Goal: Task Accomplishment & Management: Manage account settings

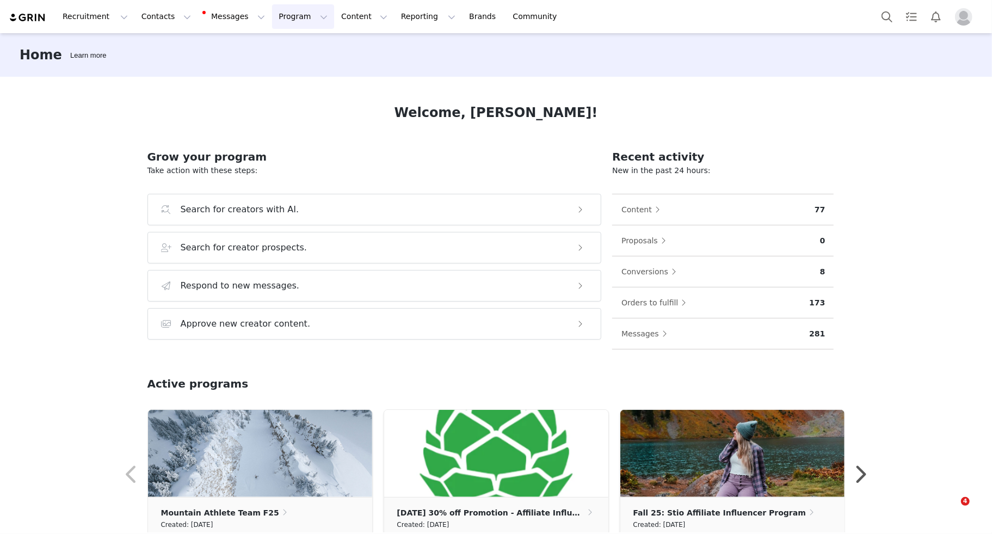
click at [284, 17] on button "Program Program" at bounding box center [303, 16] width 62 height 24
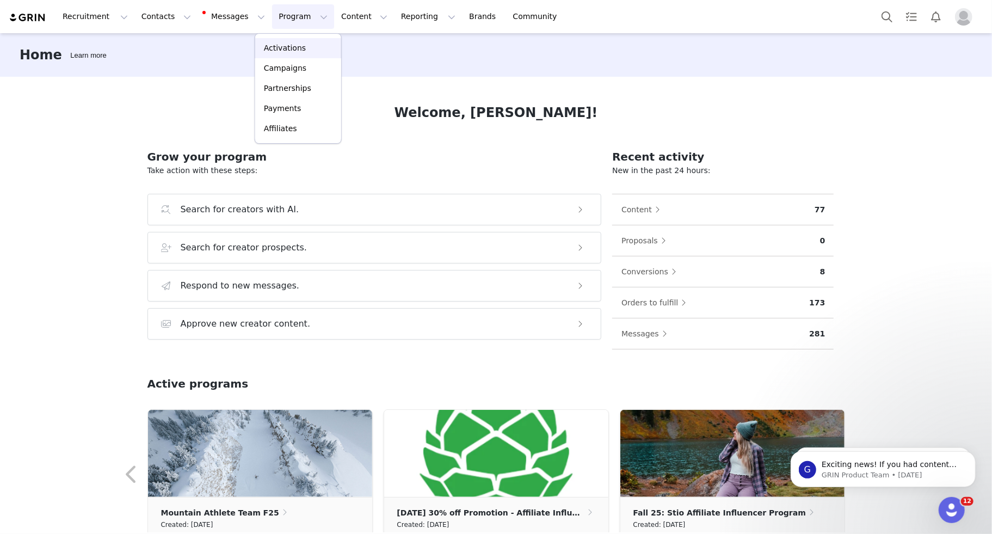
click at [281, 45] on p "Activations" at bounding box center [285, 47] width 42 height 11
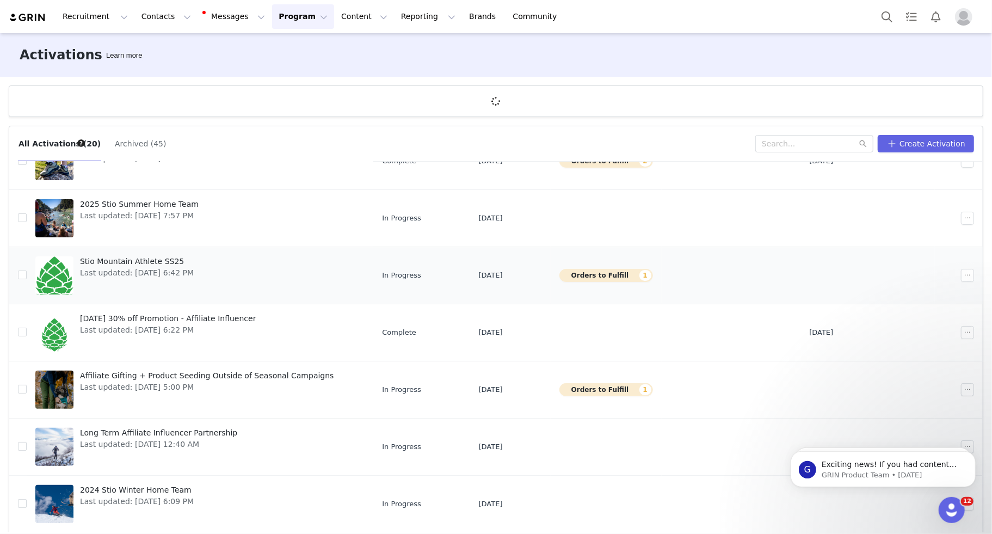
scroll to position [40, 0]
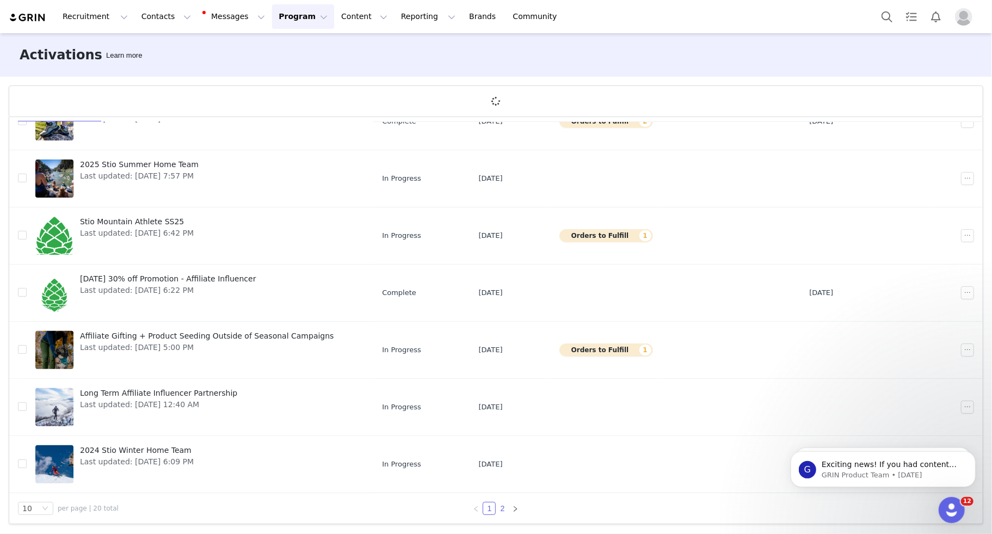
click at [500, 507] on link "2" at bounding box center [502, 508] width 12 height 12
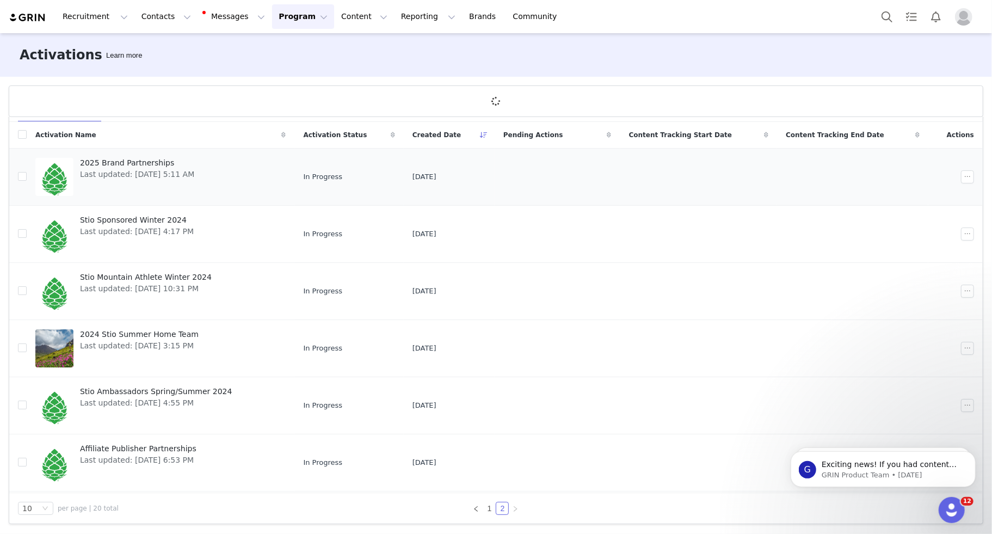
click at [122, 163] on span "2025 Brand Partnerships" at bounding box center [137, 162] width 114 height 11
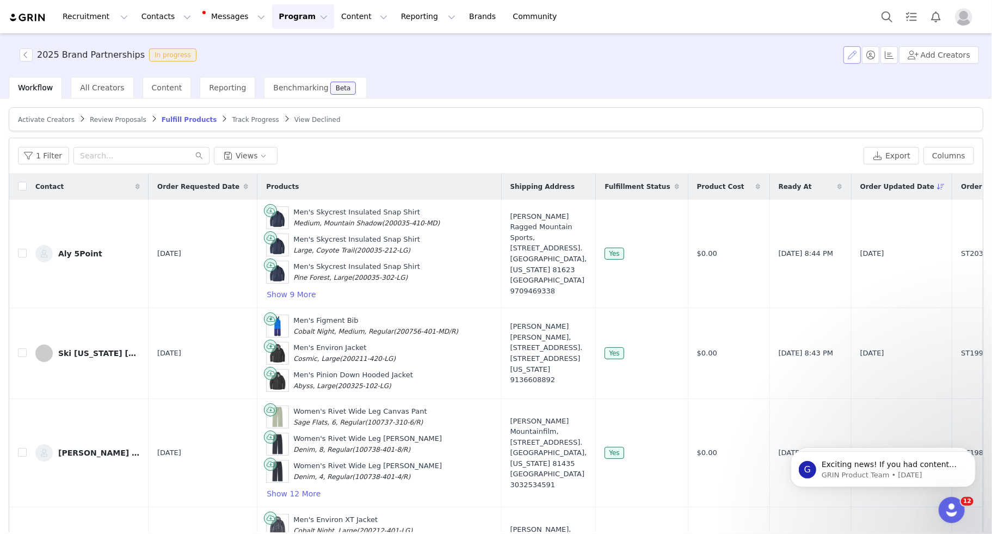
click at [850, 62] on button "button" at bounding box center [852, 54] width 17 height 17
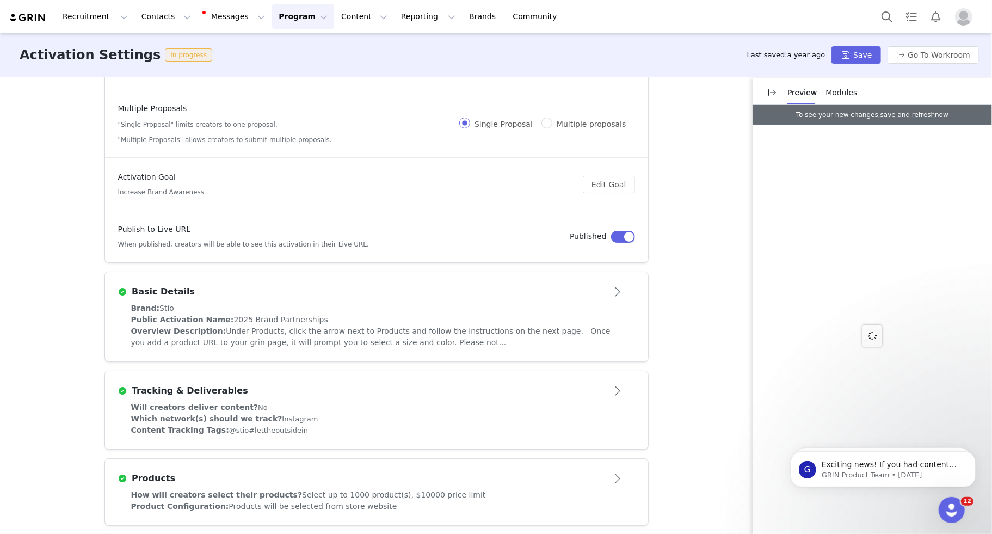
scroll to position [69, 0]
click at [348, 329] on span "Under Products, click the arrow next to Products and follow the instructions on…" at bounding box center [371, 336] width 480 height 20
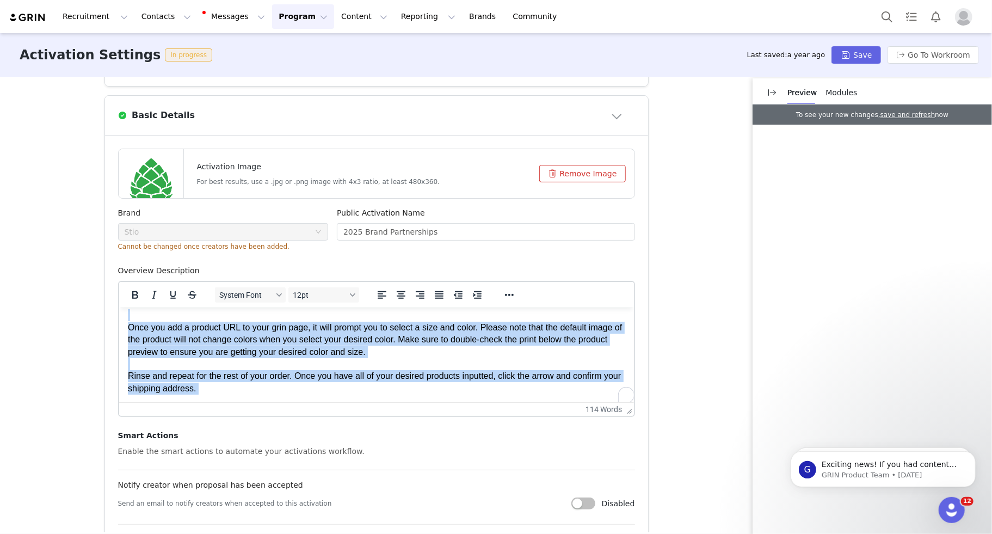
scroll to position [0, 0]
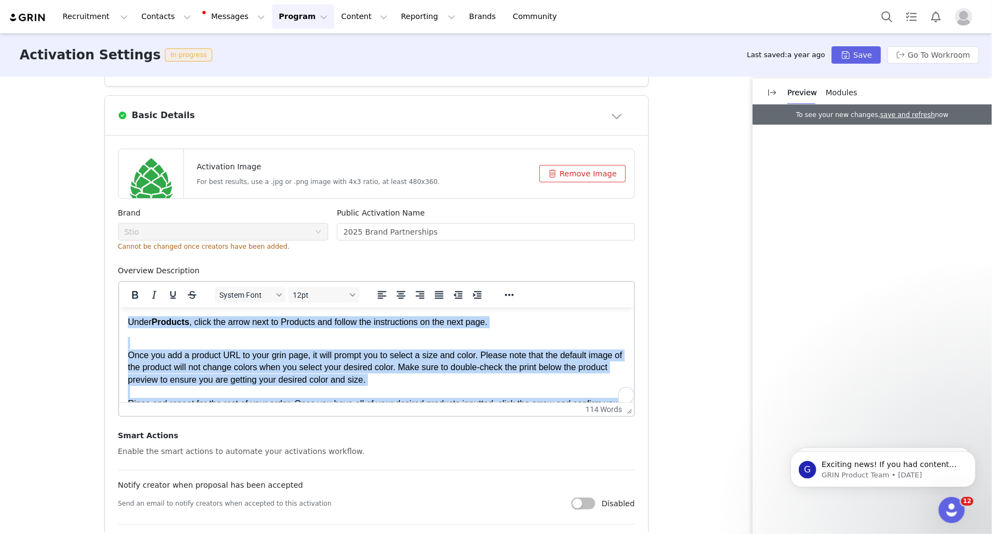
drag, startPoint x: 416, startPoint y: 390, endPoint x: 109, endPoint y: 301, distance: 319.0
click at [119, 307] on html "Under Products , click the arrow next to Products and follow the instructions o…" at bounding box center [376, 379] width 515 height 145
copy body "Under Products , click the arrow next to Products and follow the instructions o…"
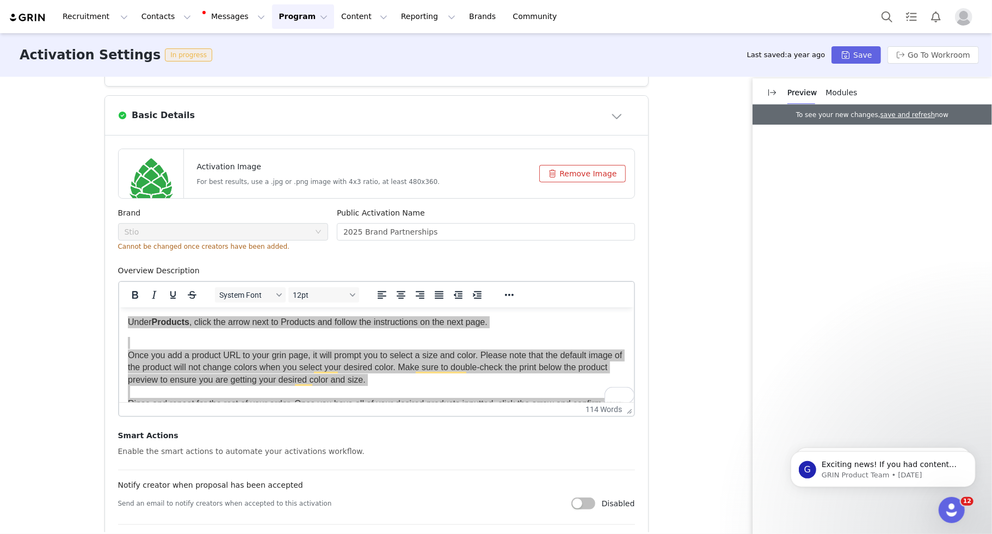
drag, startPoint x: 157, startPoint y: 182, endPoint x: -33, endPoint y: 151, distance: 192.4
click at [0, 151] on html "Recruitment Recruitment Creator Search Curated Lists Landing Pages Web Extensio…" at bounding box center [496, 267] width 992 height 534
drag, startPoint x: 162, startPoint y: 187, endPoint x: 101, endPoint y: 156, distance: 68.6
click at [101, 156] on div "Activation Type Ongoing activations do not have start and end dates. Content wi…" at bounding box center [496, 305] width 992 height 456
click at [64, 198] on div "Activation Type Ongoing activations do not have start and end dates. Content wi…" at bounding box center [496, 305] width 992 height 456
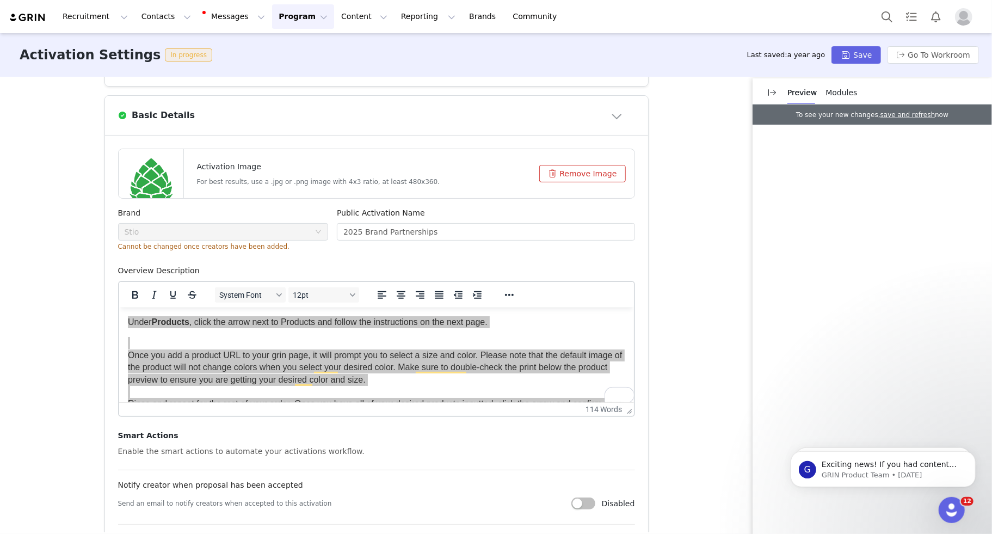
click at [82, 216] on div "Activation Type Ongoing activations do not have start and end dates. Content wi…" at bounding box center [496, 305] width 992 height 456
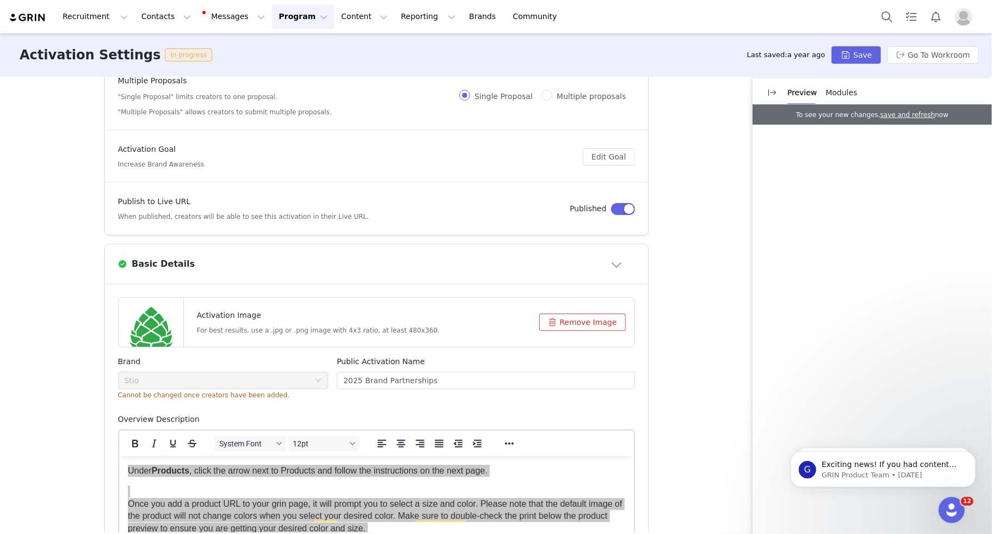
scroll to position [8, 0]
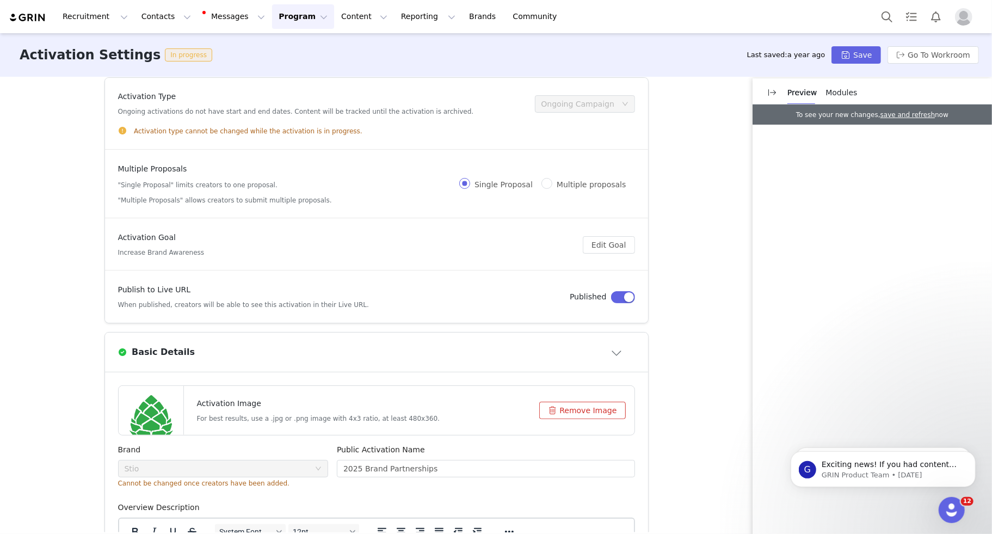
click at [76, 397] on div "Activation Type Ongoing activations do not have start and end dates. Content wi…" at bounding box center [496, 305] width 992 height 456
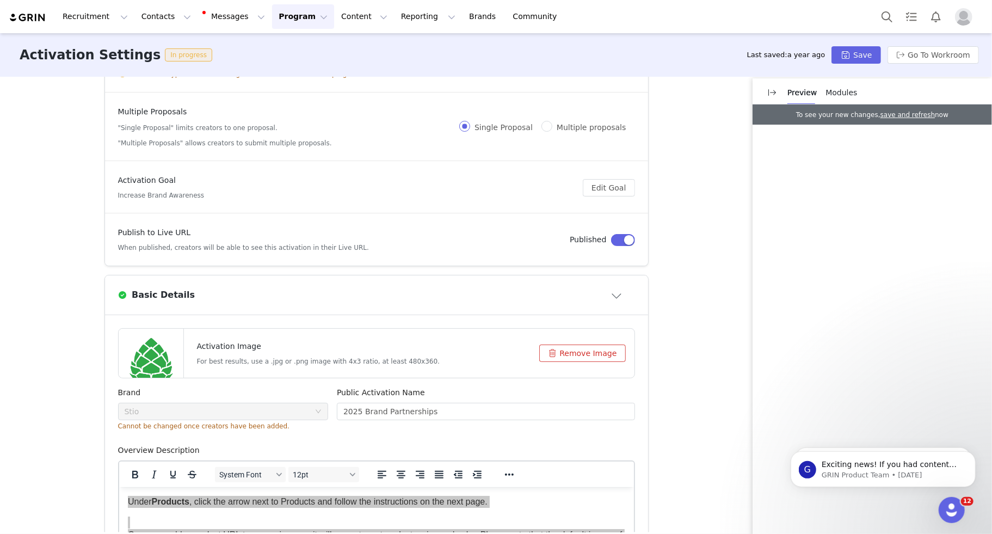
scroll to position [75, 0]
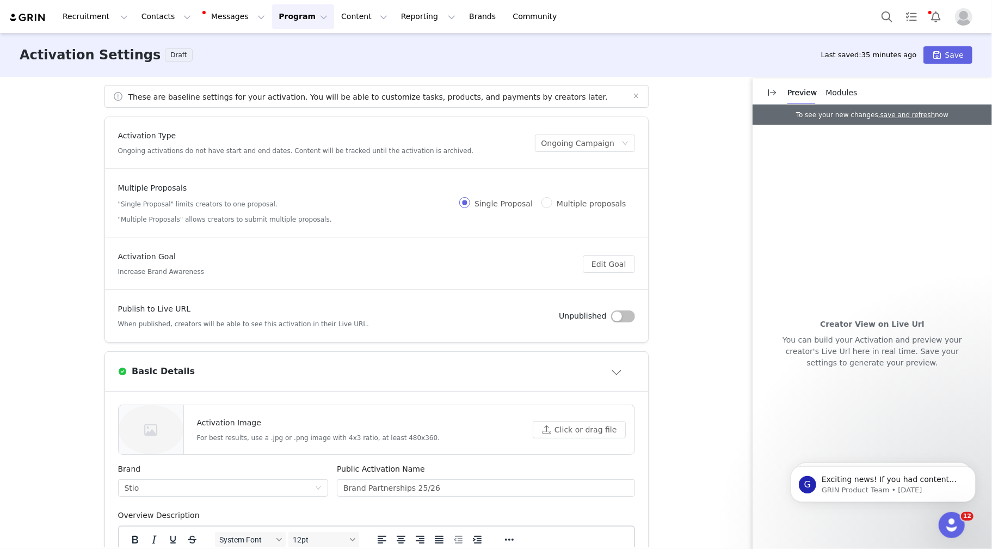
scroll to position [166, 0]
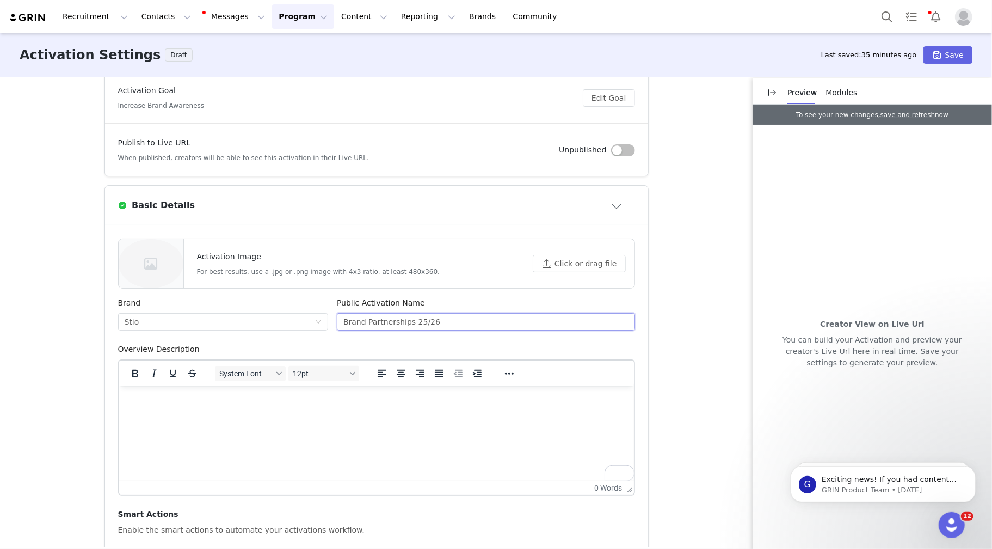
drag, startPoint x: 439, startPoint y: 321, endPoint x: 412, endPoint y: 320, distance: 27.2
click at [412, 320] on input "Brand Partnerships 25/26" at bounding box center [486, 321] width 298 height 17
click at [346, 318] on input "Brand Partnerships" at bounding box center [486, 321] width 298 height 17
paste input "25/26"
type input "25/26 Brand Partnerships"
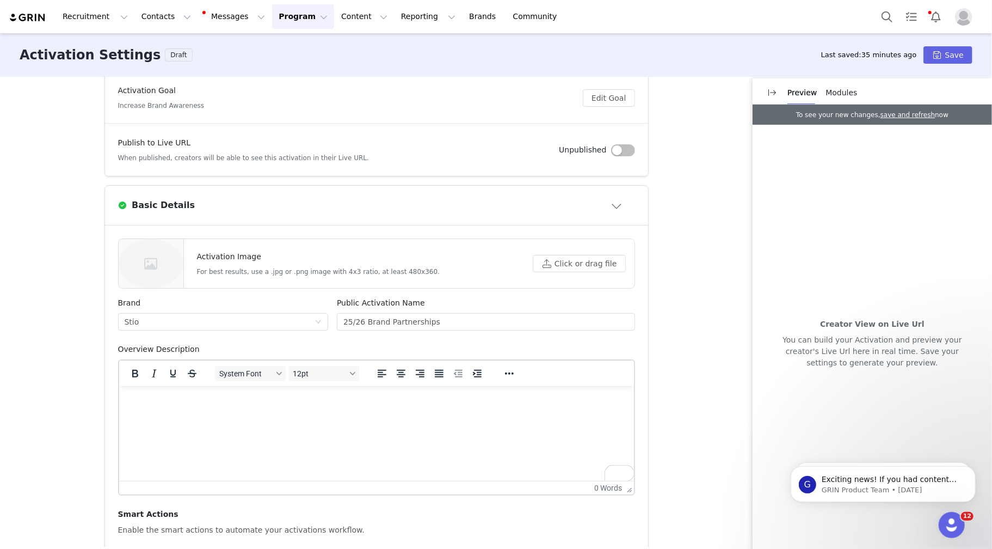
click at [146, 402] on p "To enrich screen reader interactions, please activate Accessibility in Grammarl…" at bounding box center [376, 400] width 498 height 12
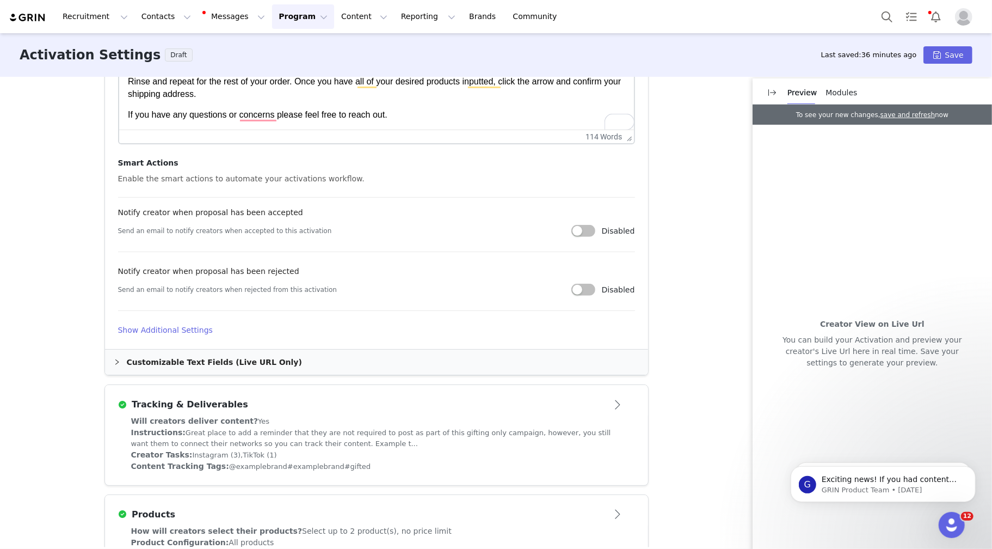
scroll to position [538, 0]
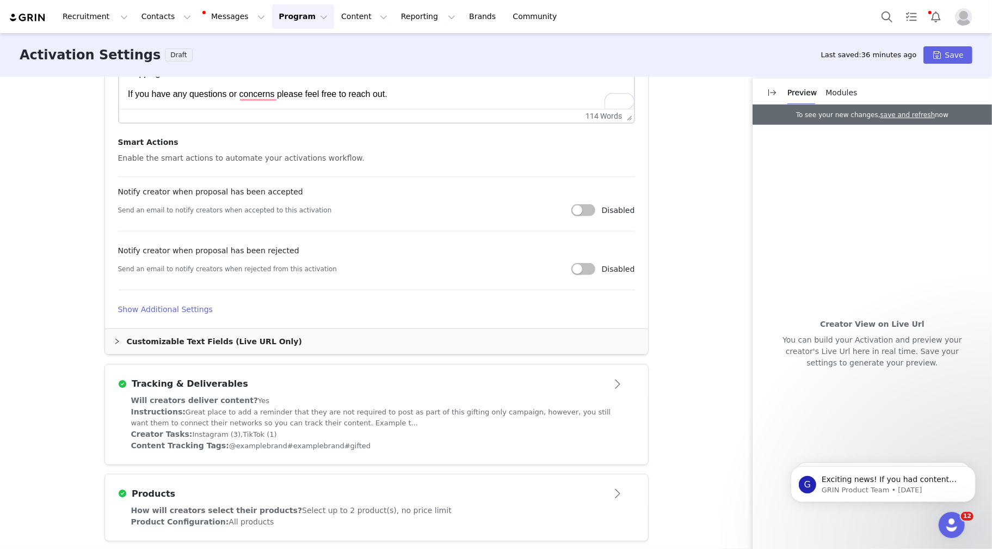
click at [610, 490] on button "Open module" at bounding box center [618, 493] width 34 height 17
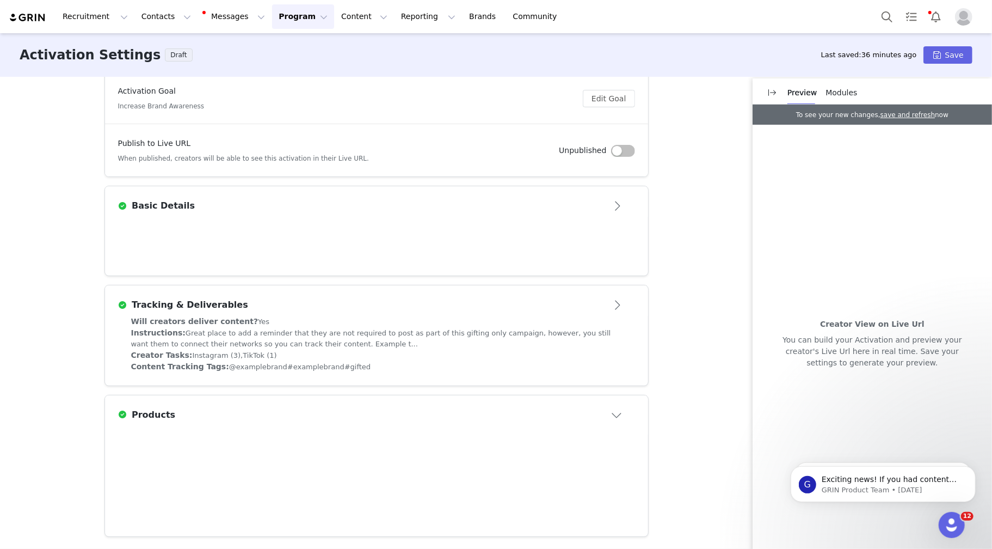
scroll to position [162, 0]
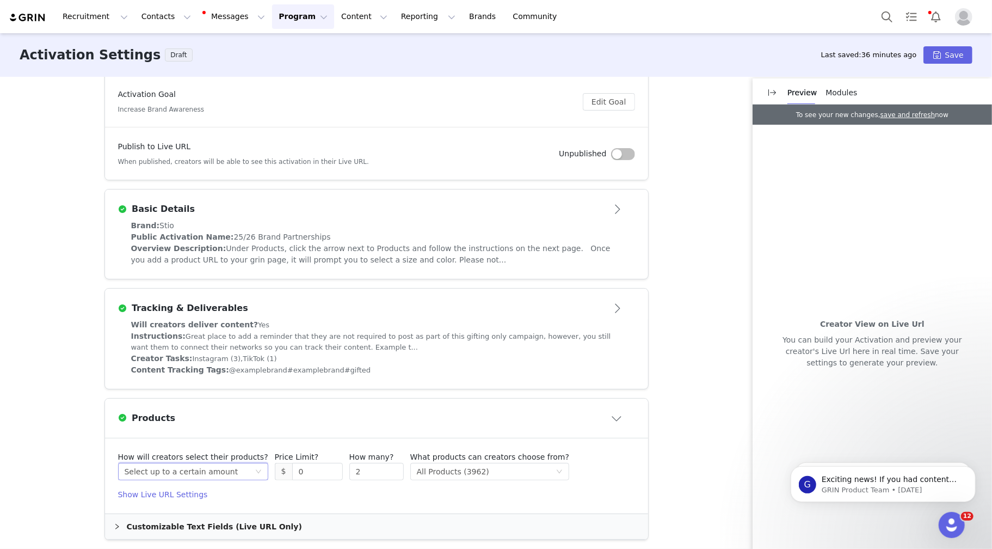
click at [255, 469] on icon "icon: down" at bounding box center [258, 471] width 7 height 7
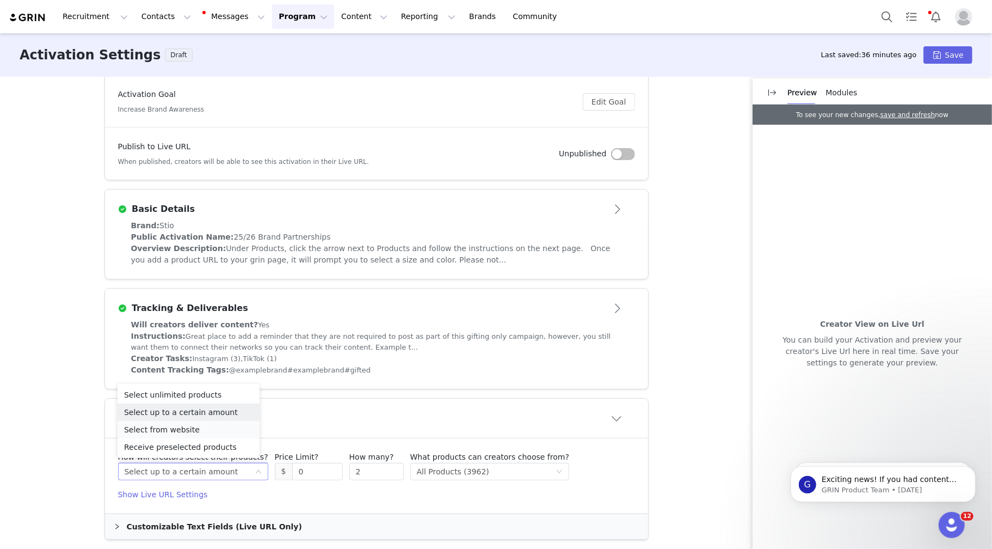
click at [204, 429] on li "Select from website" at bounding box center [189, 429] width 142 height 17
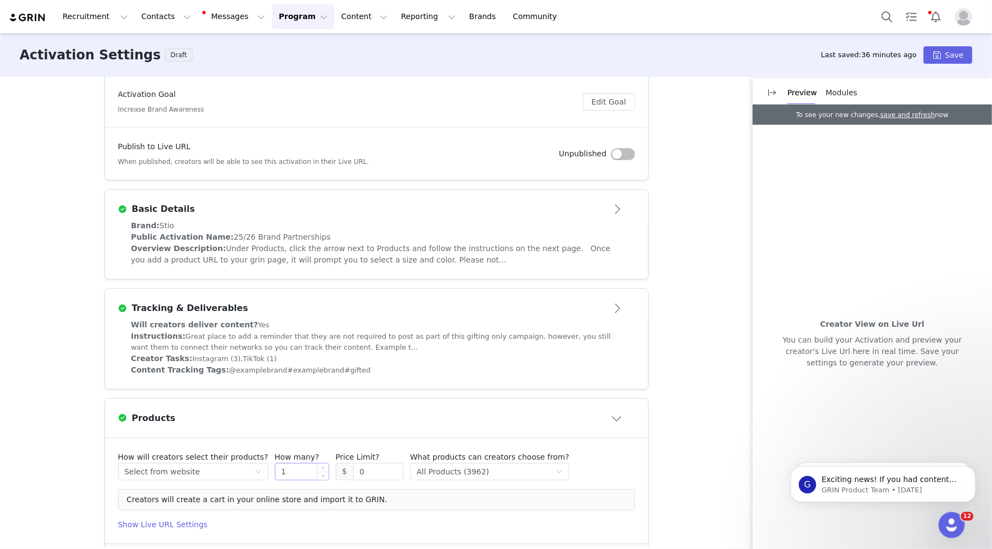
click at [288, 466] on input "1" at bounding box center [301, 471] width 53 height 16
type input "5000"
click at [367, 466] on input "0" at bounding box center [379, 471] width 50 height 16
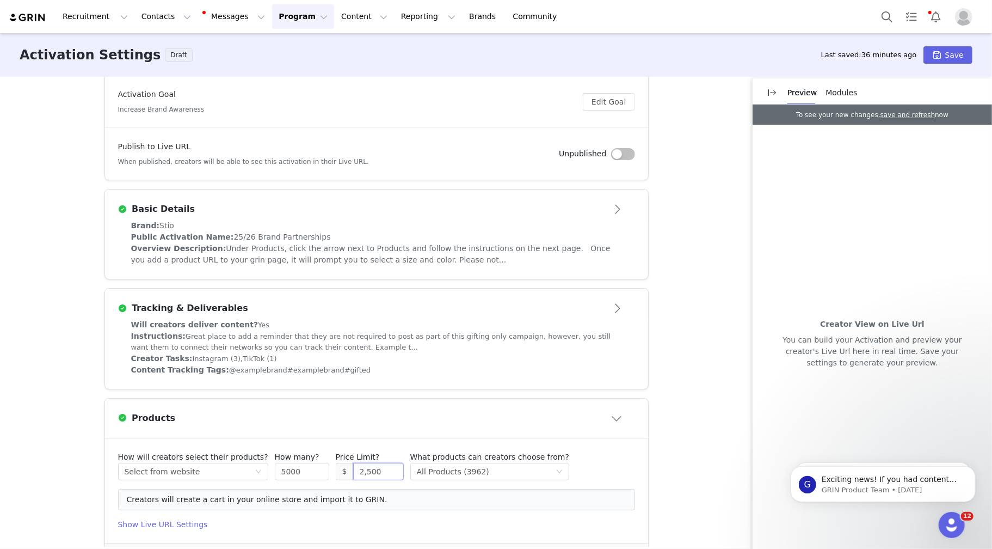
type input "2,500"
click at [94, 483] on div "These are baseline settings for your activation. You will be able to customize …" at bounding box center [496, 312] width 992 height 470
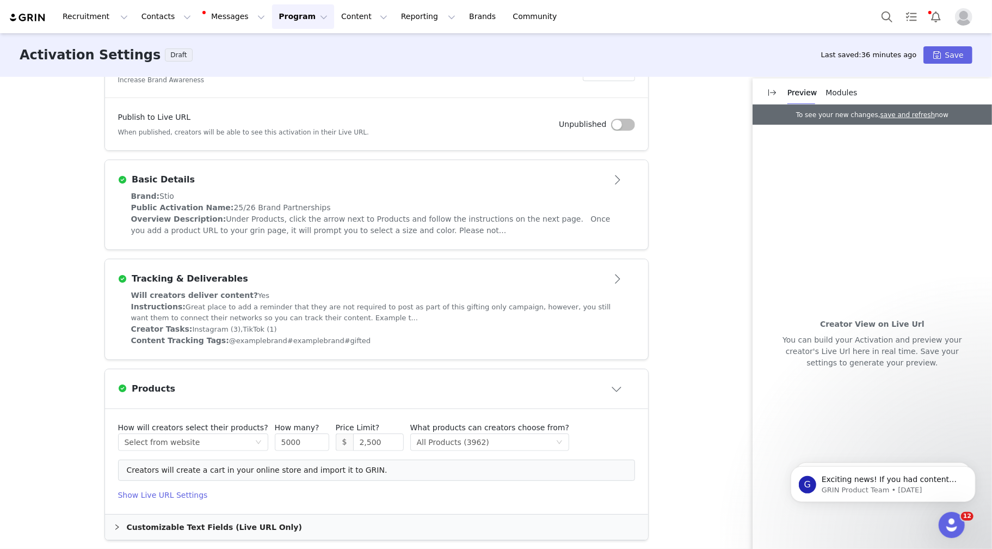
click at [129, 526] on div "Customizable Text Fields (Live URL Only)" at bounding box center [376, 526] width 543 height 25
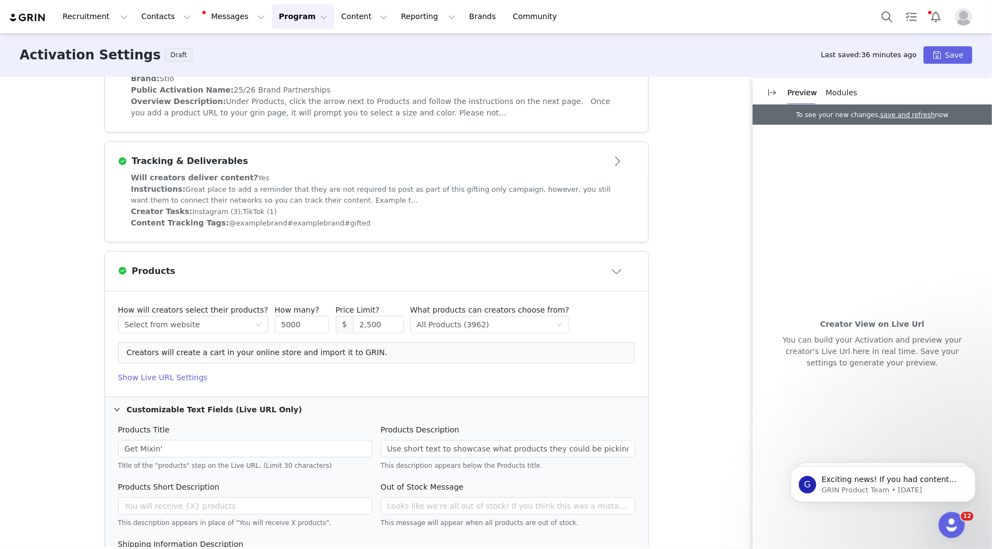
scroll to position [0, 0]
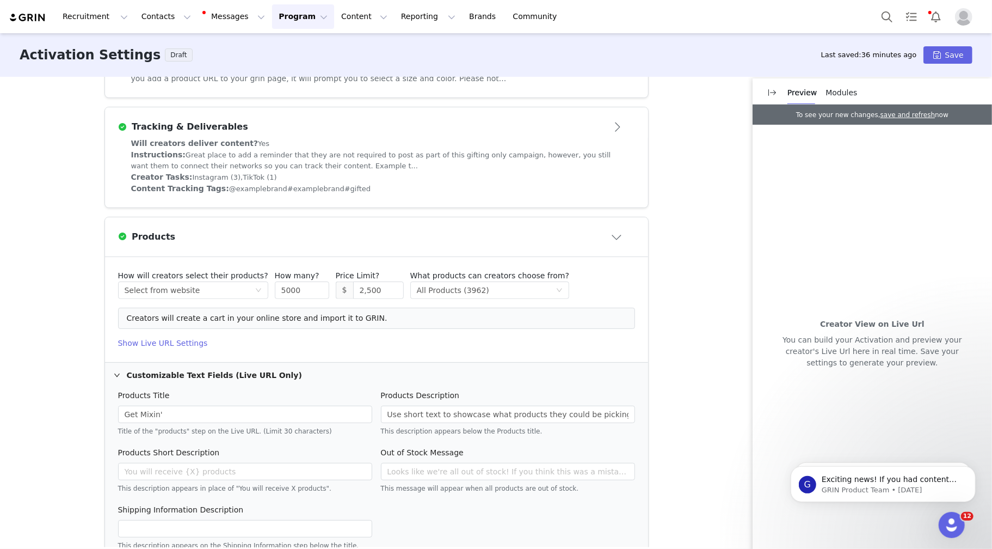
click at [149, 339] on h4 "Show Live URL Settings" at bounding box center [376, 342] width 517 height 11
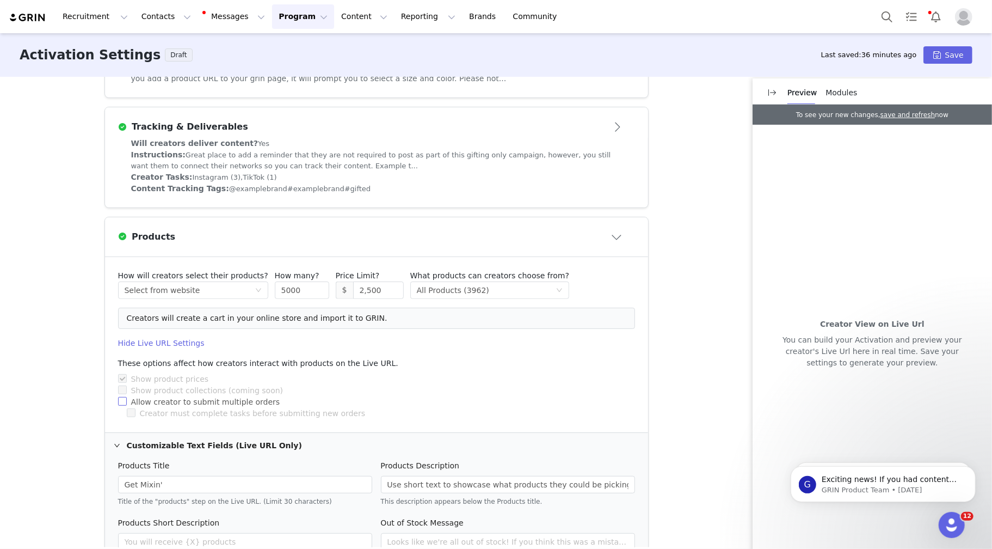
click at [122, 398] on input "Allow creator to submit multiple orders" at bounding box center [122, 401] width 8 height 8
checkbox input "true"
click at [91, 366] on div "These are baseline settings for your activation. You will be able to customize …" at bounding box center [496, 312] width 992 height 470
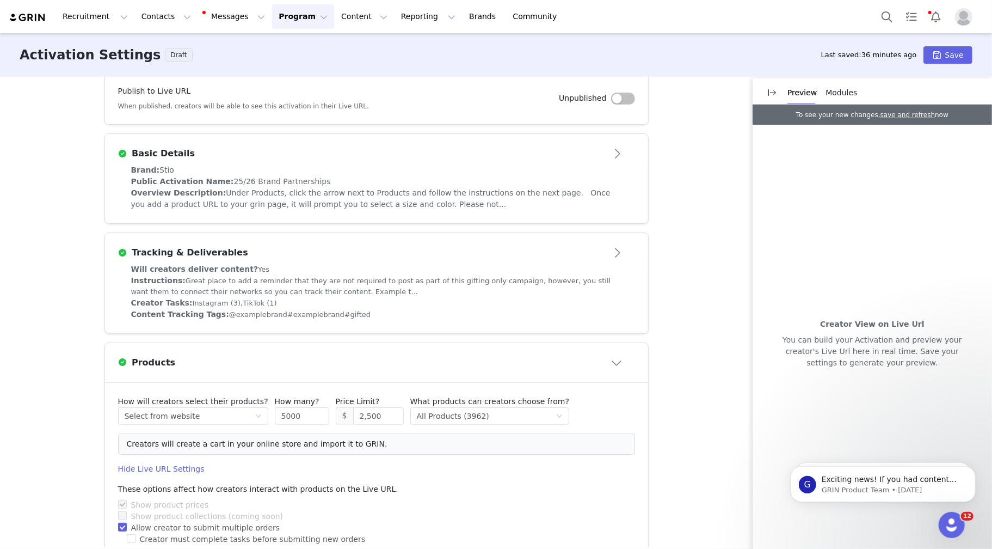
click at [353, 281] on div "Instructions: Great place to add a reminder that they are not required to post …" at bounding box center [376, 286] width 491 height 22
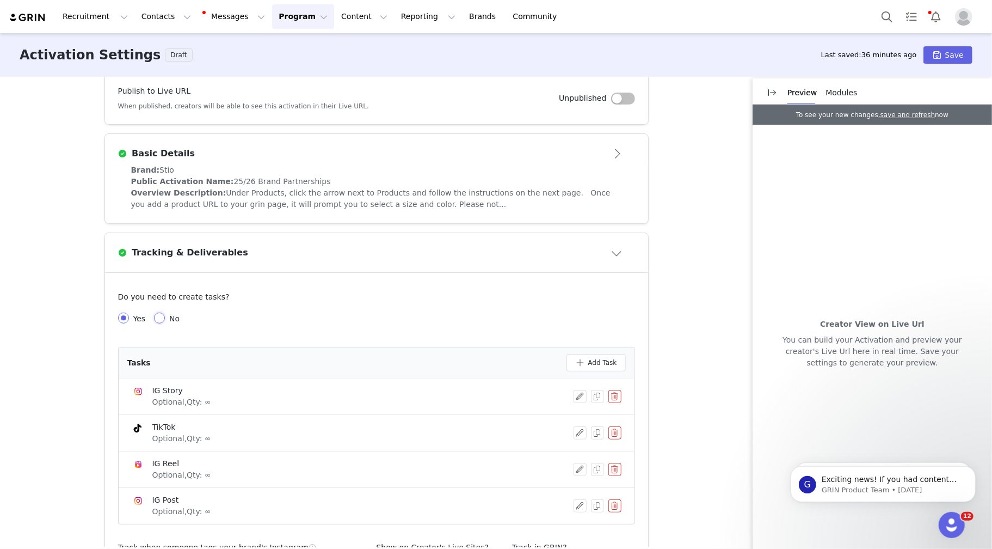
click at [161, 314] on input "No" at bounding box center [159, 317] width 11 height 11
radio input "true"
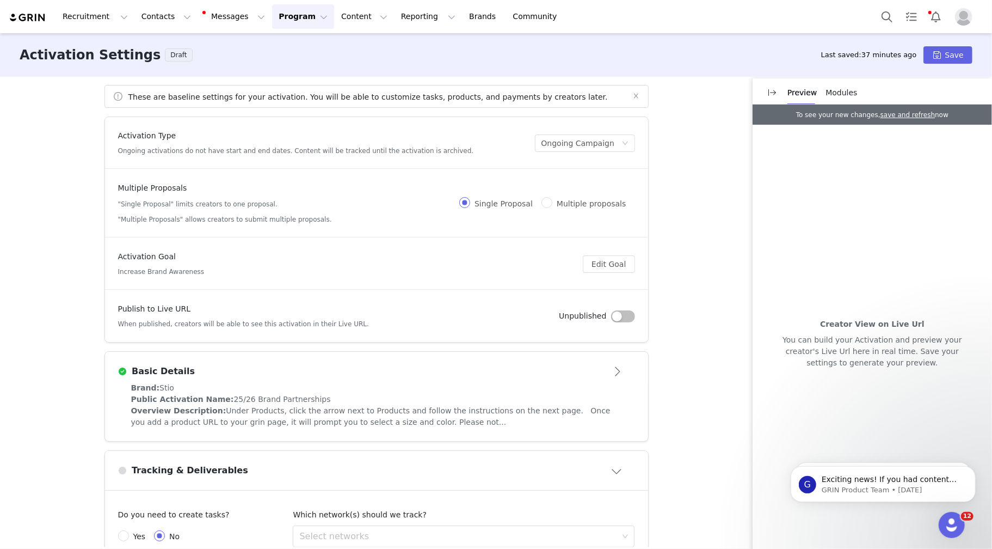
click at [211, 406] on span "Overview Description:" at bounding box center [178, 410] width 95 height 9
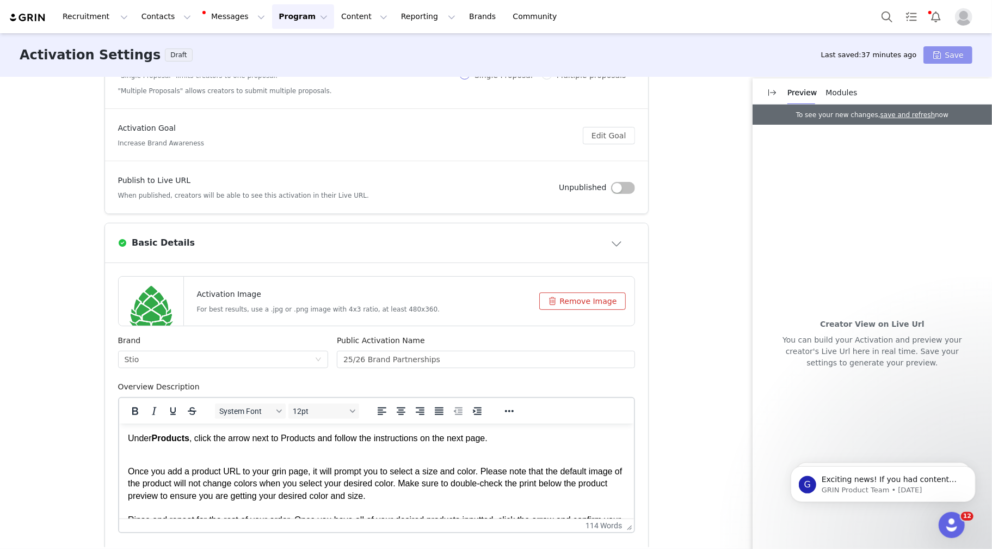
click at [940, 58] on button "Save" at bounding box center [948, 54] width 49 height 17
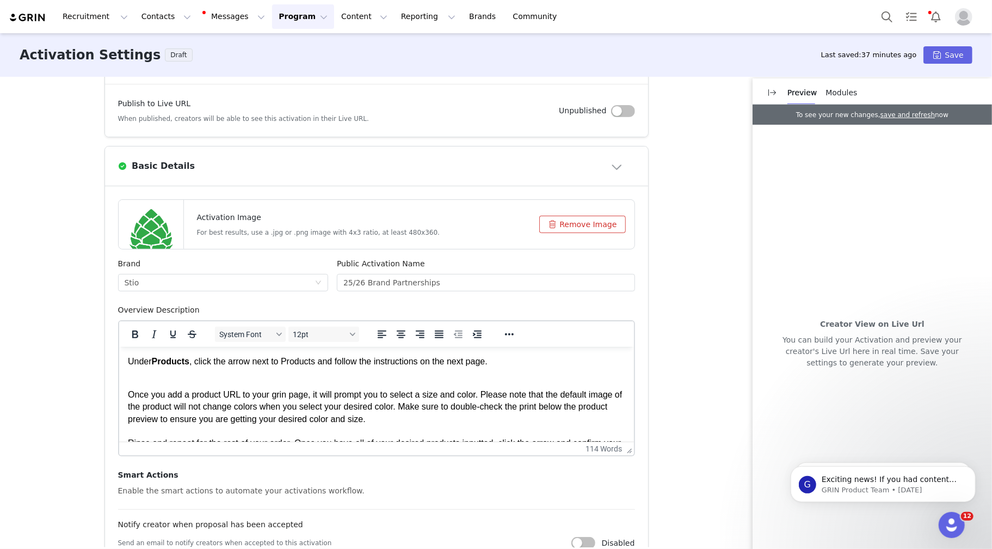
click at [701, 327] on div "These are baseline settings for your activation. You will be able to customize …" at bounding box center [496, 312] width 992 height 470
click at [771, 92] on button "button" at bounding box center [772, 92] width 17 height 17
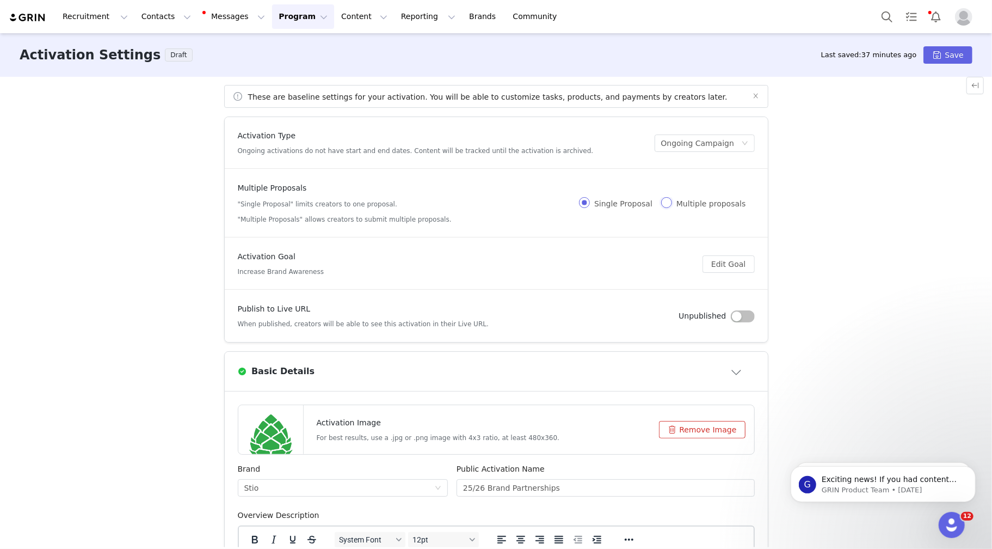
click at [668, 201] on input "Multiple proposals" at bounding box center [666, 202] width 11 height 11
radio input "true"
click at [455, 265] on div "Activation Goal Increase Brand Awareness" at bounding box center [470, 264] width 465 height 26
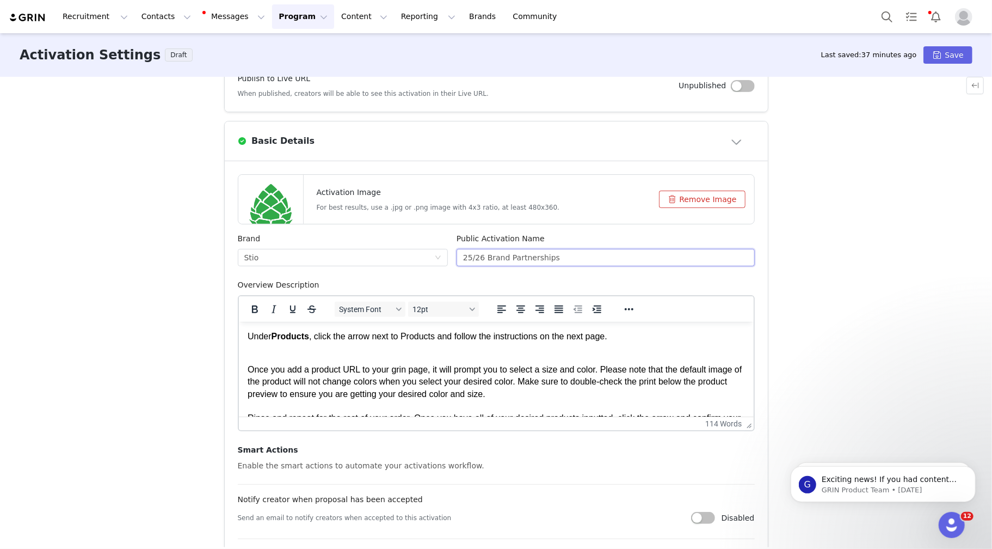
click at [475, 259] on input "25/26 Brand Partnerships" at bounding box center [606, 257] width 298 height 17
type input "25-26 Brand Partnerships"
click at [143, 315] on div "These are baseline settings for your activation. You will be able to customize …" at bounding box center [496, 312] width 992 height 470
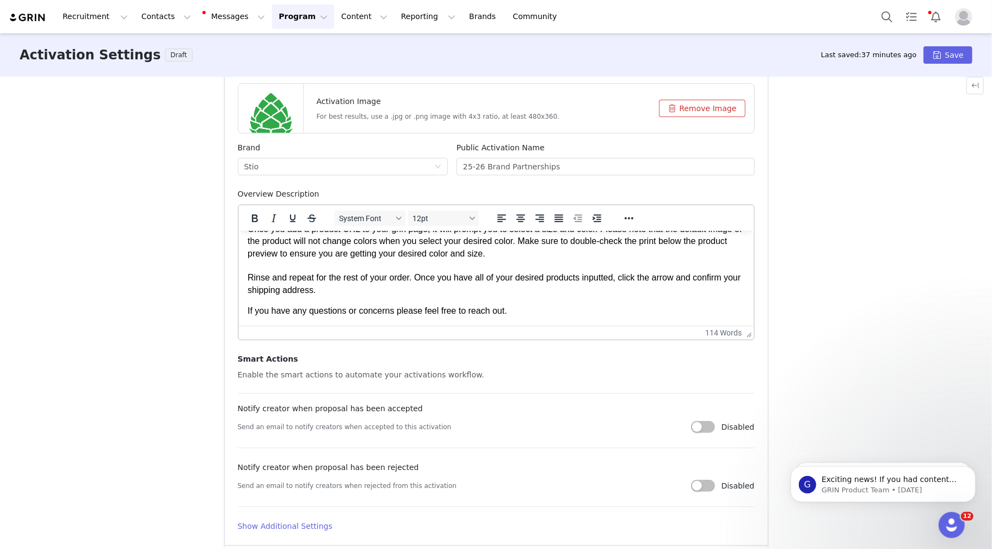
click at [149, 373] on div "These are baseline settings for your activation. You will be able to customize …" at bounding box center [496, 312] width 992 height 470
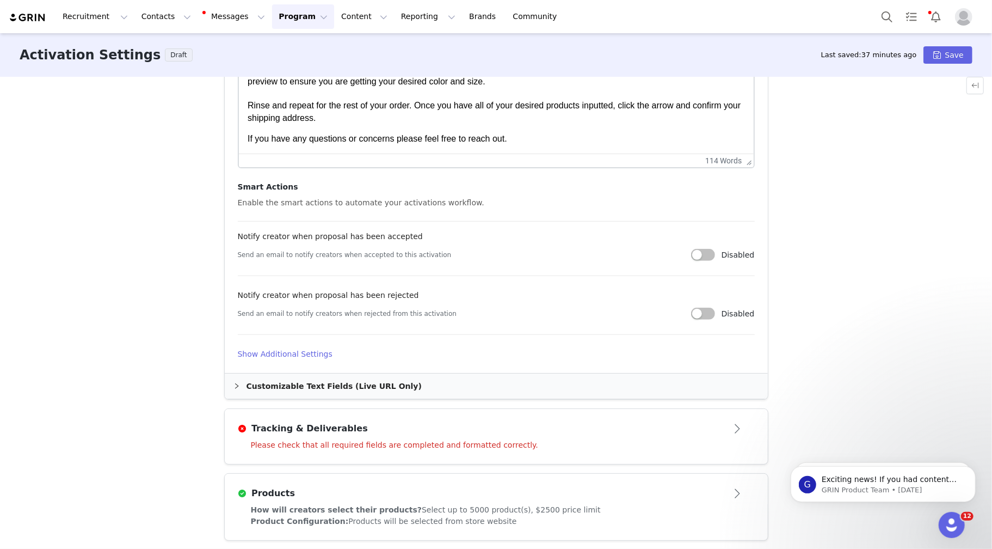
click at [325, 440] on span "Please check that all required fields are completed and formatted correctly." at bounding box center [394, 444] width 287 height 9
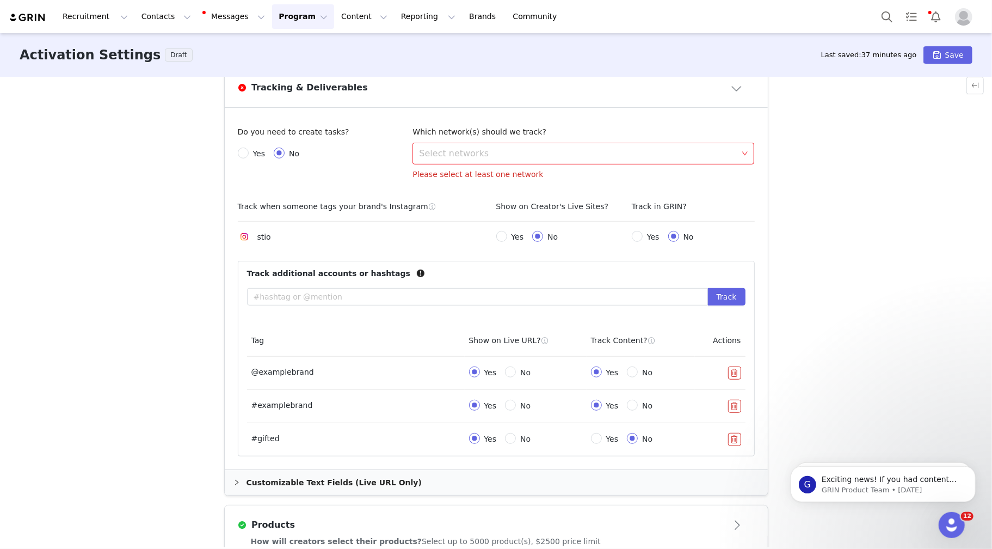
click at [460, 153] on div "Select networks" at bounding box center [578, 153] width 319 height 11
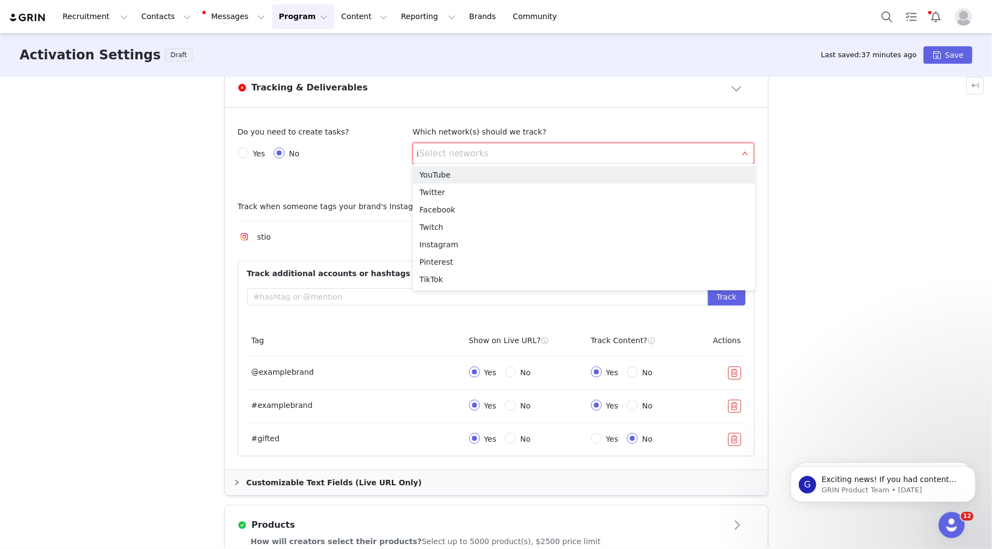
type input "in"
click at [450, 240] on li "Instagram" at bounding box center [584, 244] width 342 height 17
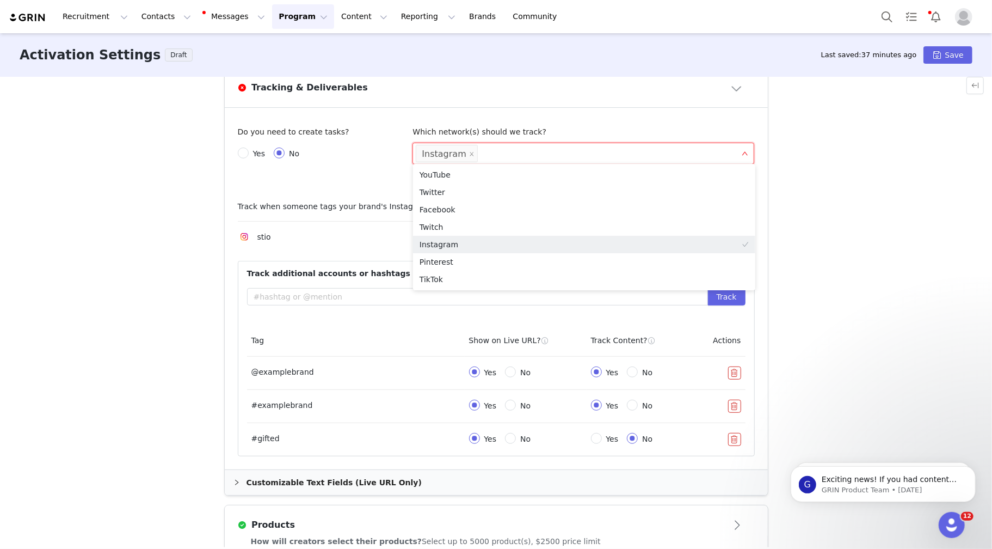
click at [142, 258] on div "These are baseline settings for your activation. You will be able to customize …" at bounding box center [496, 312] width 992 height 470
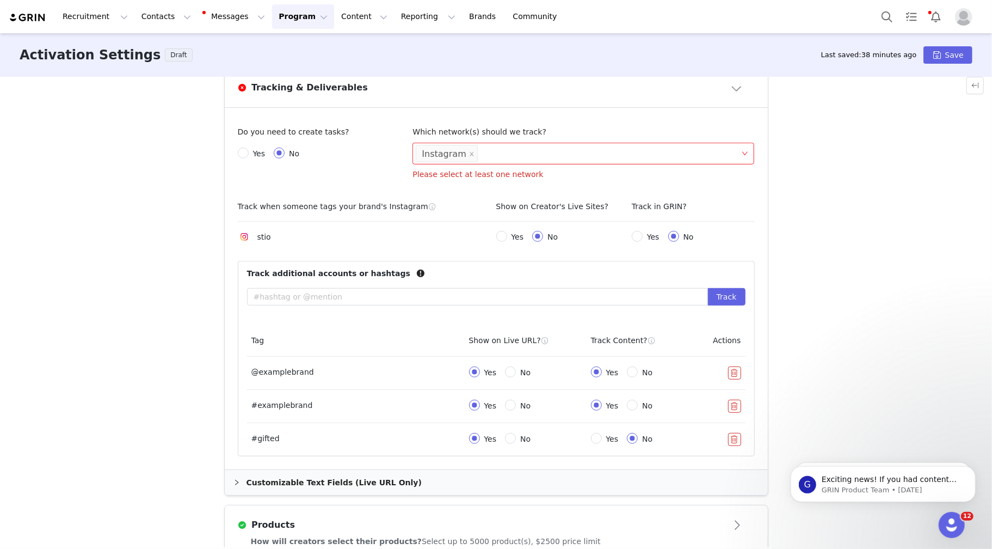
click at [736, 370] on button "button" at bounding box center [734, 372] width 13 height 13
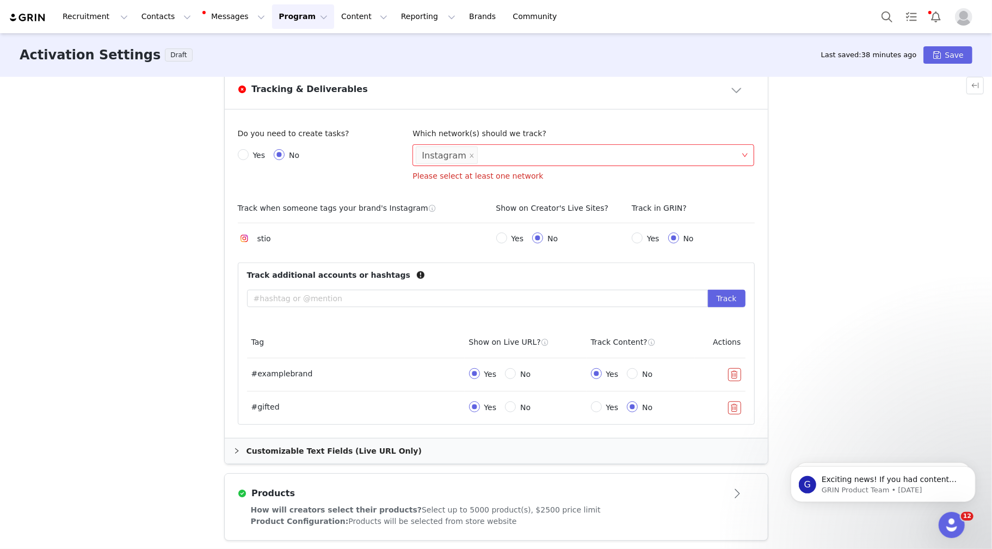
click at [736, 370] on button "button" at bounding box center [734, 374] width 13 height 13
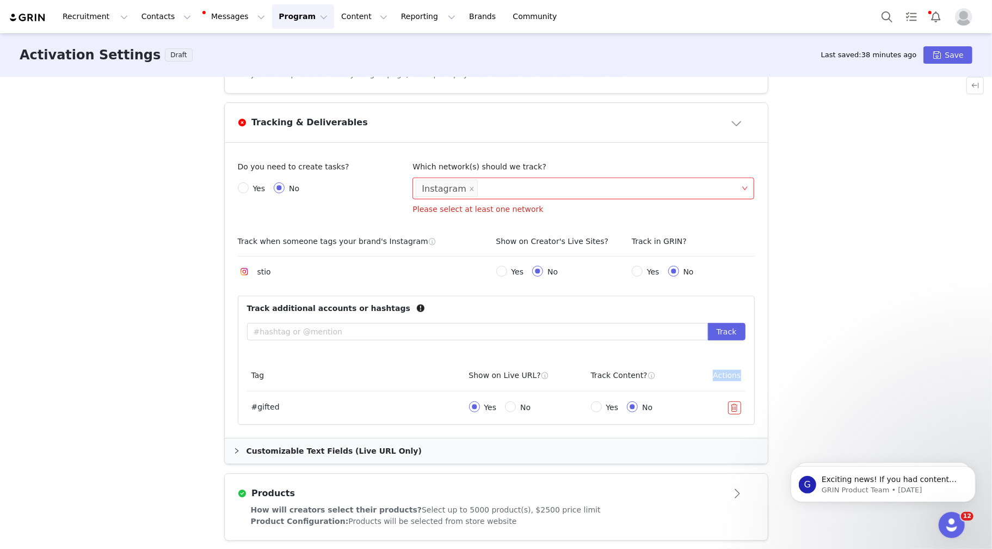
click at [736, 371] on span "Actions" at bounding box center [727, 375] width 28 height 9
click at [736, 397] on td at bounding box center [720, 407] width 50 height 33
click at [732, 403] on button "button" at bounding box center [734, 407] width 13 height 13
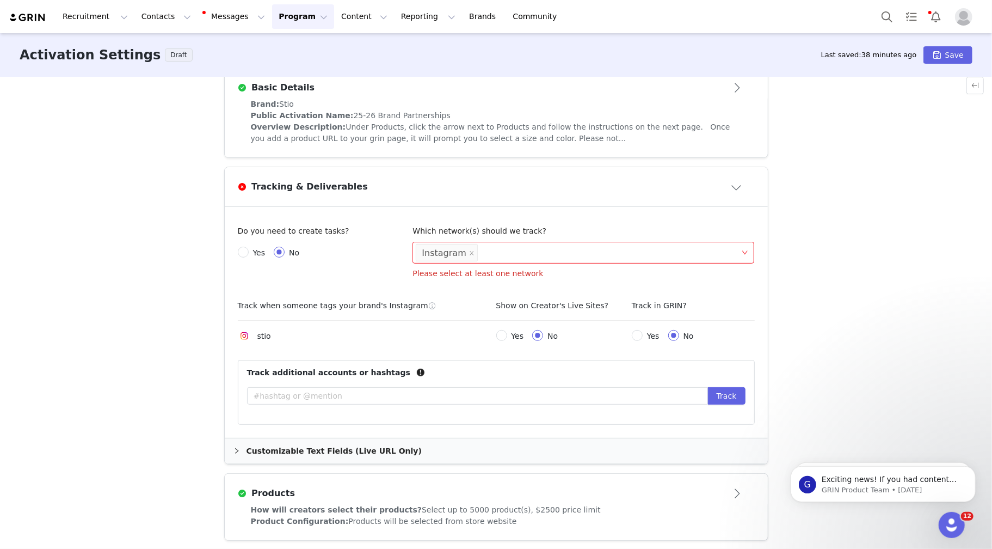
click at [102, 391] on div "These are baseline settings for your activation. You will be able to customize …" at bounding box center [496, 312] width 992 height 470
click at [802, 247] on div "These are baseline settings for your activation. You will be able to customize …" at bounding box center [496, 312] width 992 height 470
click at [940, 58] on button "Save" at bounding box center [948, 54] width 49 height 17
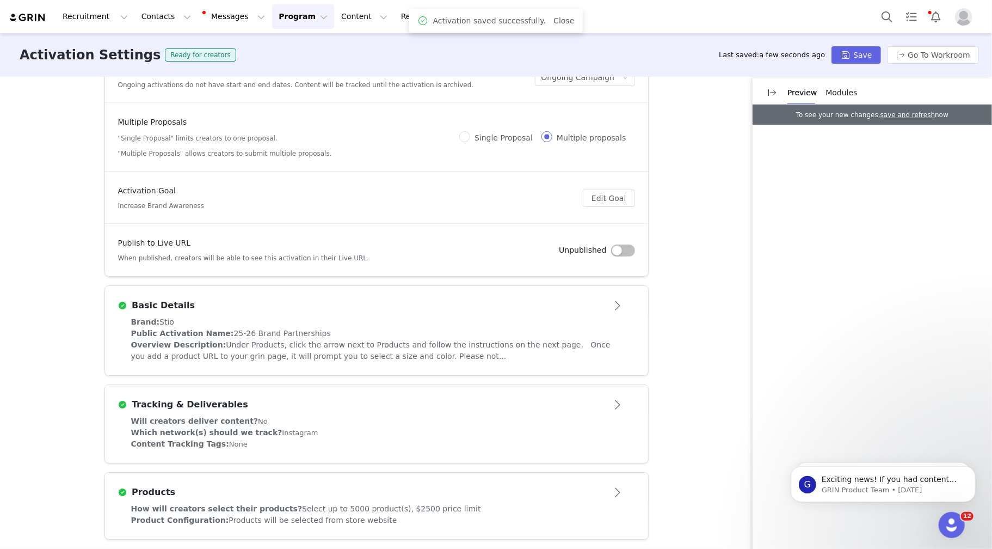
click at [343, 439] on div "Content Tracking Tags: None" at bounding box center [376, 443] width 491 height 11
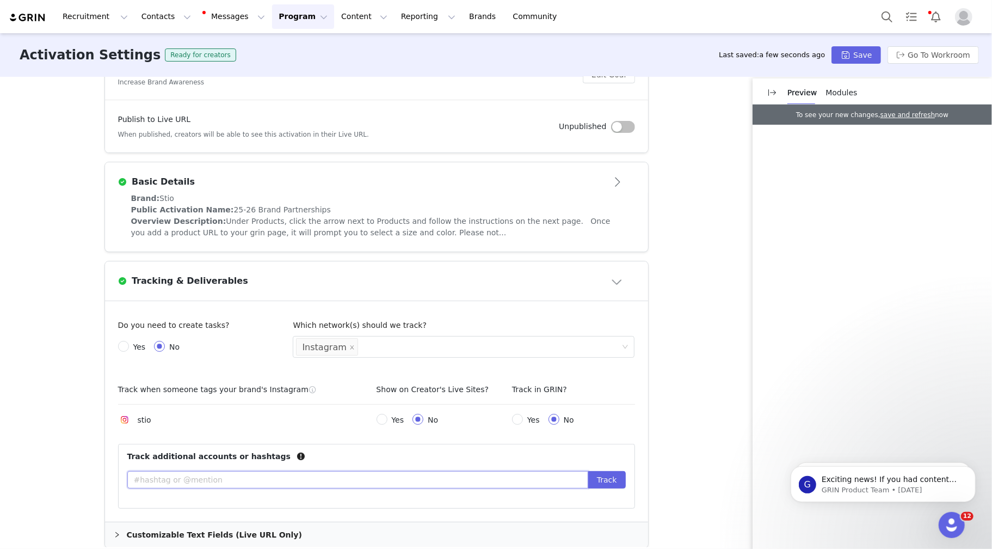
click at [222, 476] on input "text" at bounding box center [357, 479] width 461 height 17
type input "@stio"
click at [601, 478] on button "Track" at bounding box center [607, 479] width 38 height 17
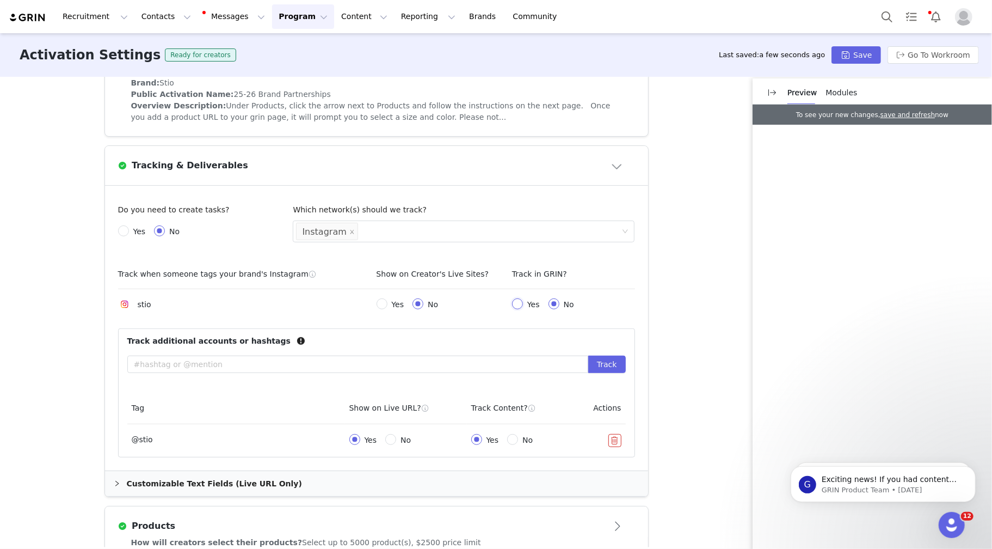
click at [514, 305] on input "Yes" at bounding box center [517, 303] width 11 height 11
radio input "true"
radio input "false"
click at [382, 303] on input "Yes" at bounding box center [382, 303] width 11 height 11
radio input "true"
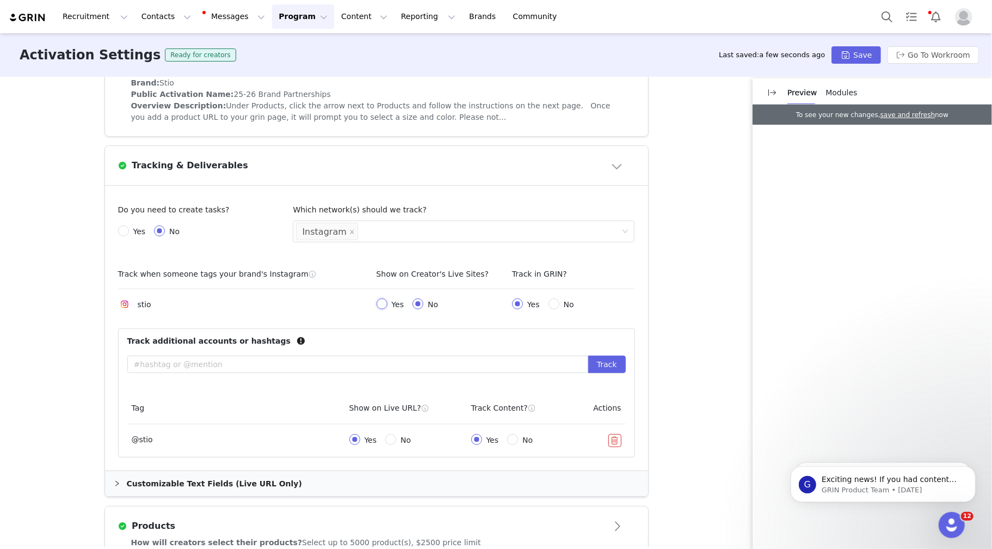
radio input "false"
click at [854, 53] on button "Save" at bounding box center [856, 54] width 49 height 17
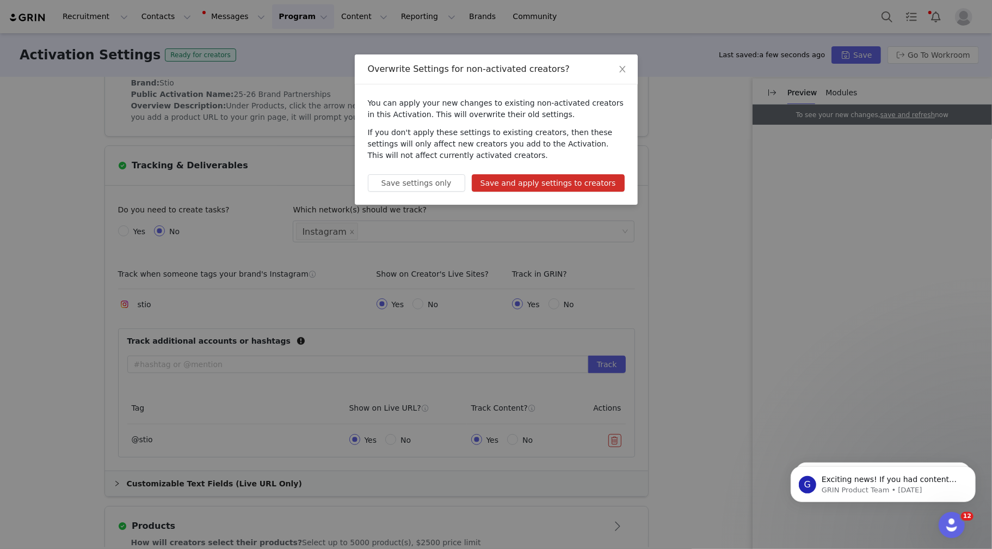
click at [527, 181] on button "Save and apply settings to creators" at bounding box center [548, 182] width 153 height 17
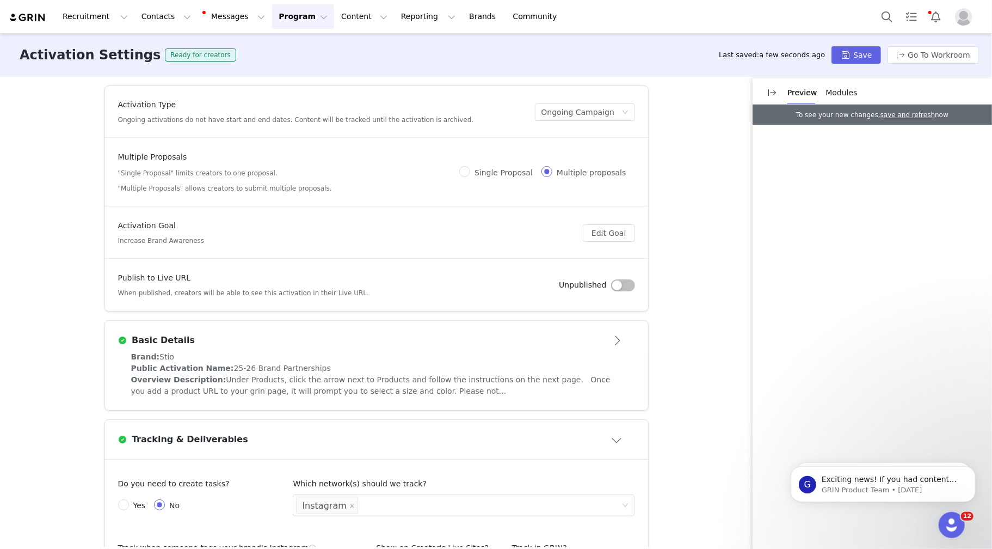
click at [617, 282] on button "button" at bounding box center [623, 285] width 24 height 12
click at [851, 53] on button "Save" at bounding box center [856, 54] width 49 height 17
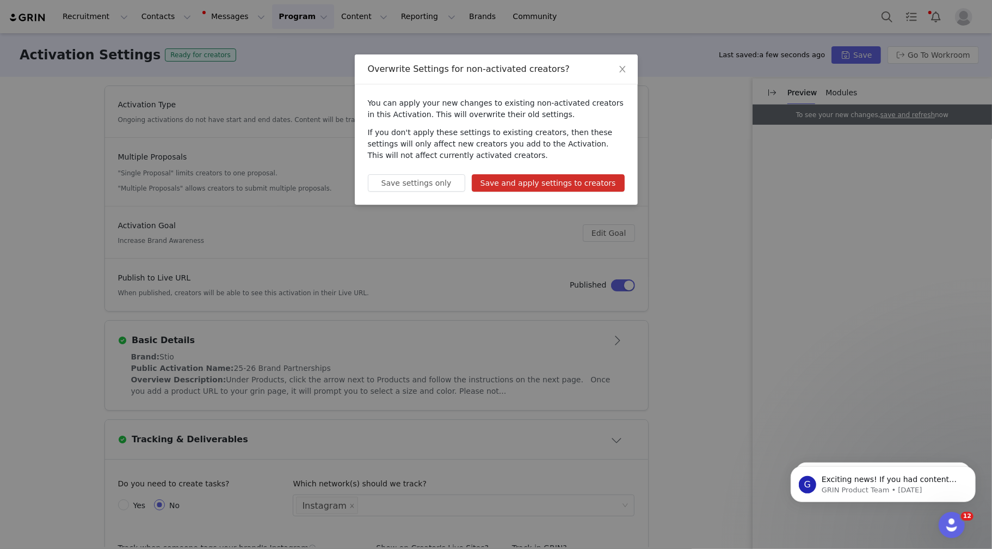
click at [510, 183] on button "Save and apply settings to creators" at bounding box center [548, 182] width 153 height 17
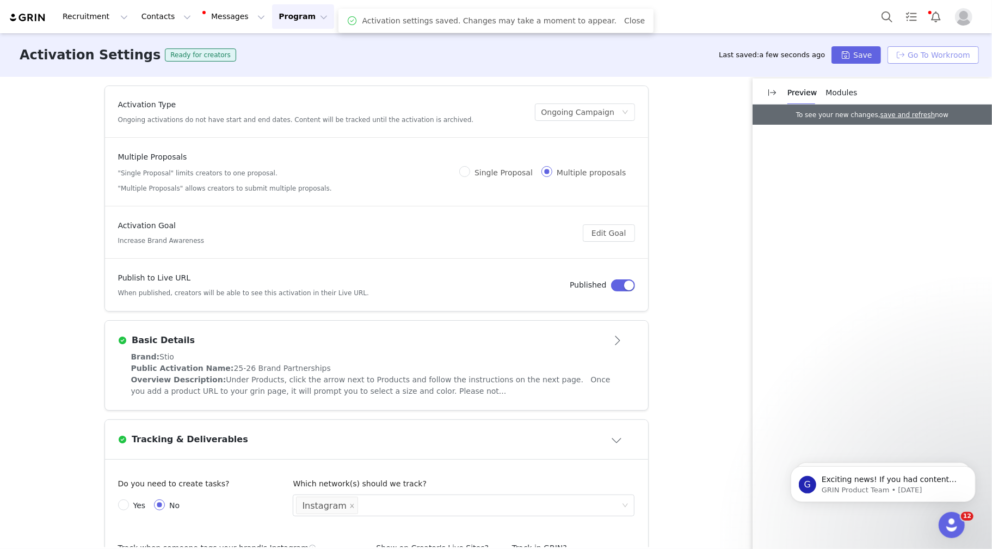
click at [944, 58] on button "Go To Workroom" at bounding box center [933, 54] width 91 height 17
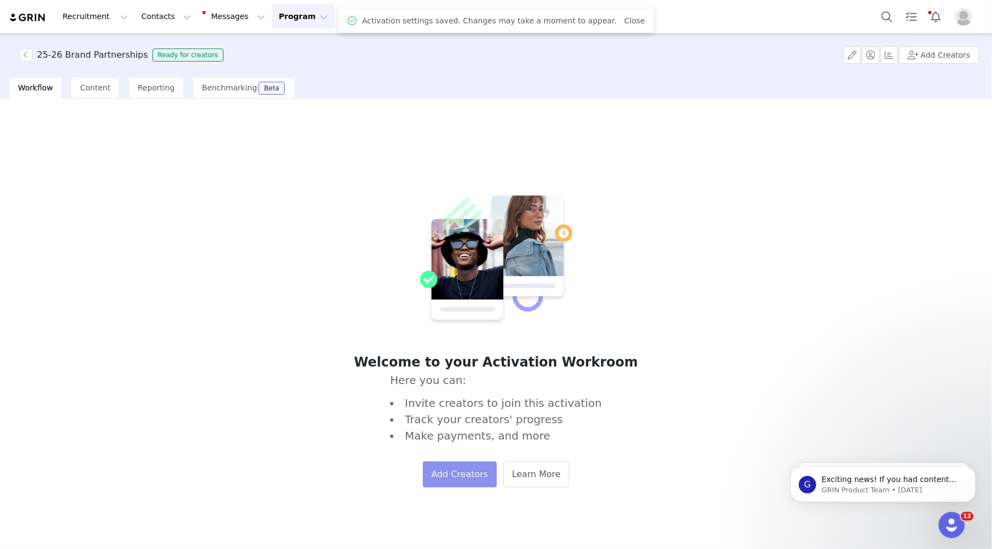
click at [440, 470] on button "Add Creators" at bounding box center [460, 474] width 74 height 26
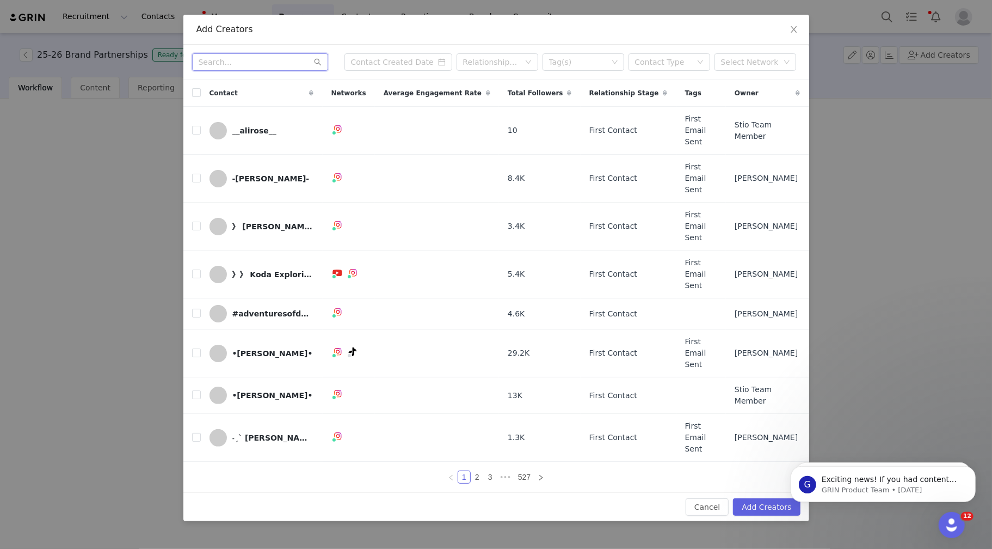
click at [237, 71] on input "text" at bounding box center [260, 61] width 136 height 17
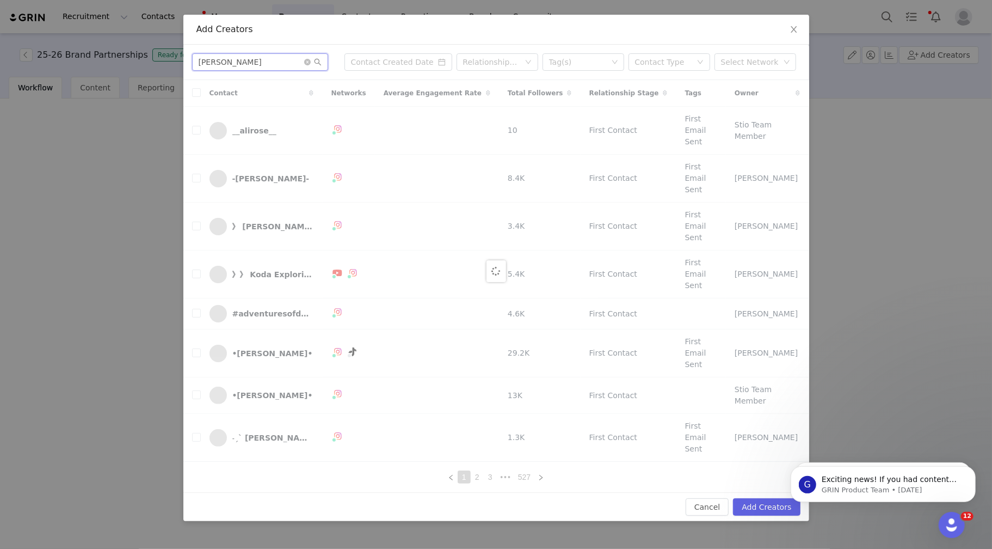
type input "connor"
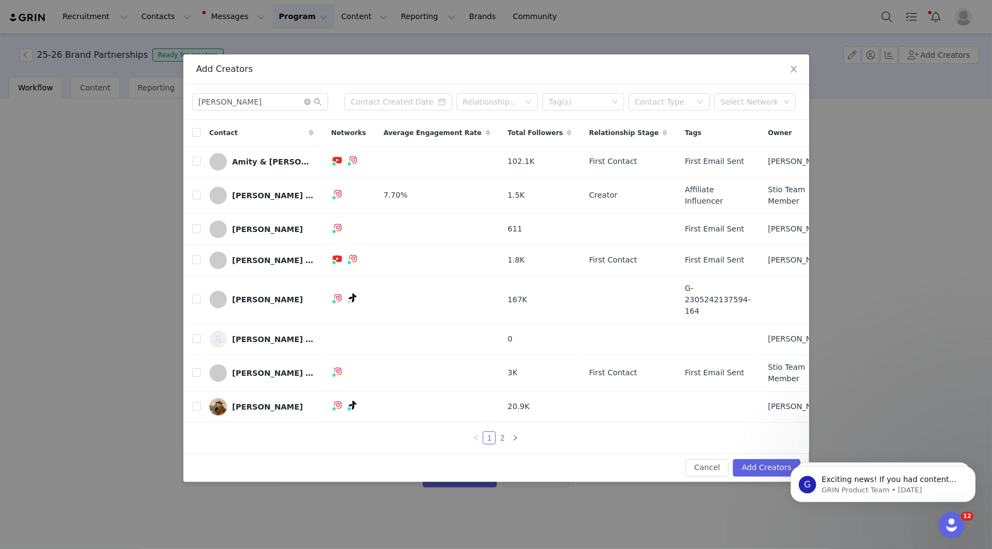
click at [499, 432] on link "2" at bounding box center [502, 438] width 12 height 12
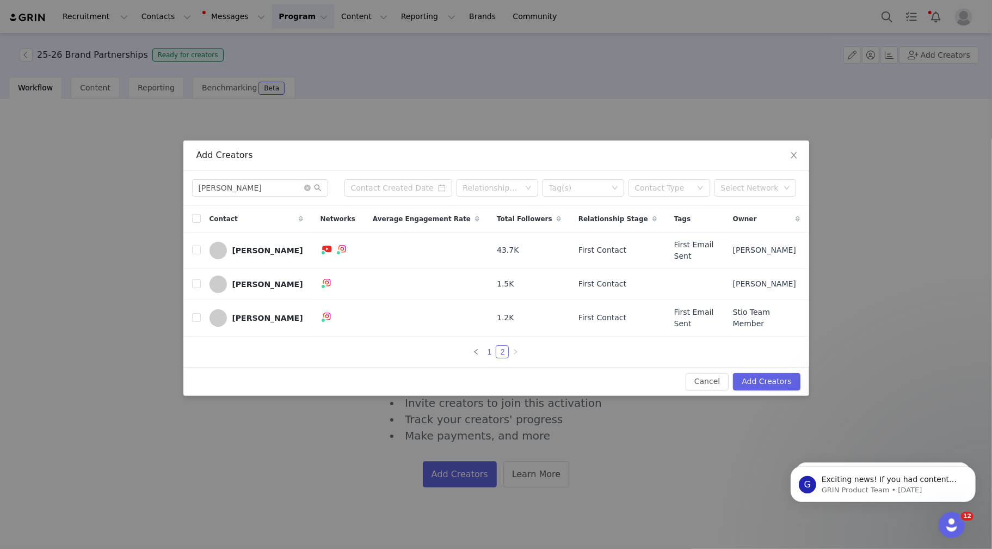
click at [488, 346] on link "1" at bounding box center [489, 352] width 12 height 12
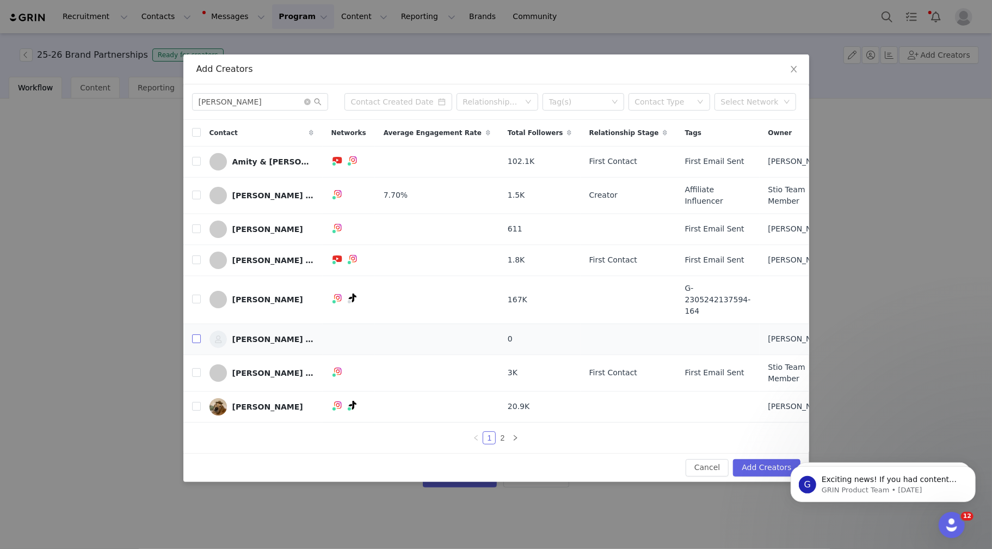
click at [194, 334] on input "checkbox" at bounding box center [196, 338] width 9 height 9
checkbox input "true"
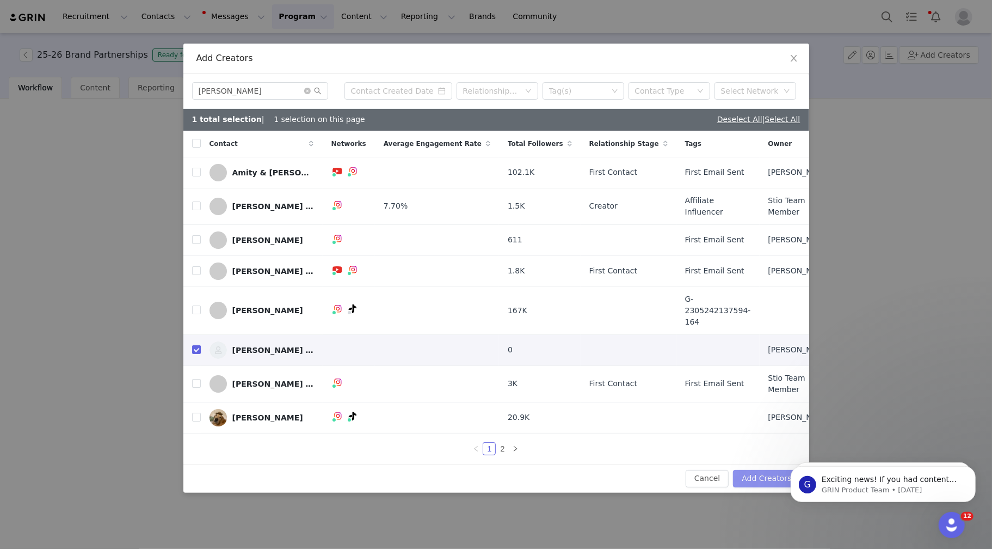
click at [744, 470] on button "Add Creators" at bounding box center [766, 478] width 67 height 17
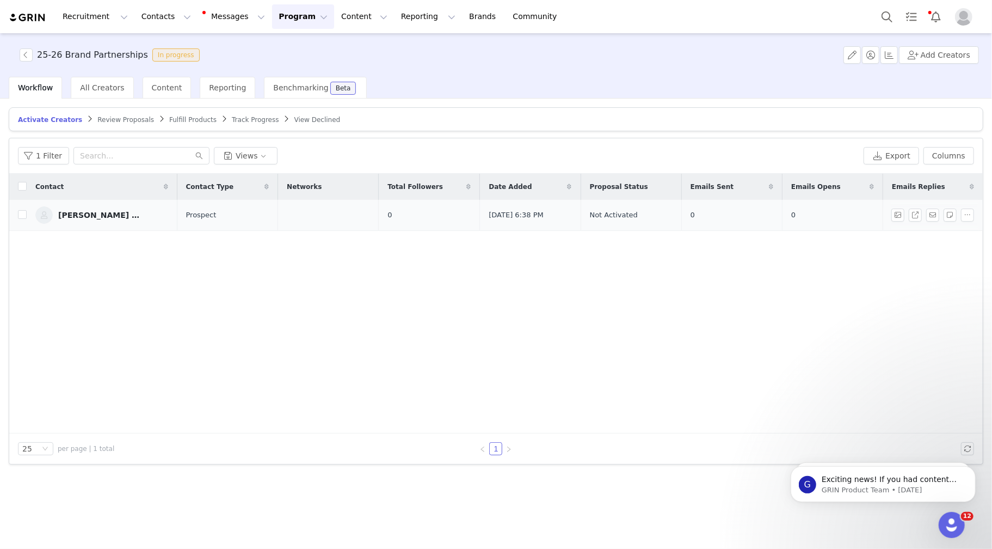
click at [100, 206] on link "[PERSON_NAME] [PERSON_NAME]" at bounding box center [101, 214] width 133 height 17
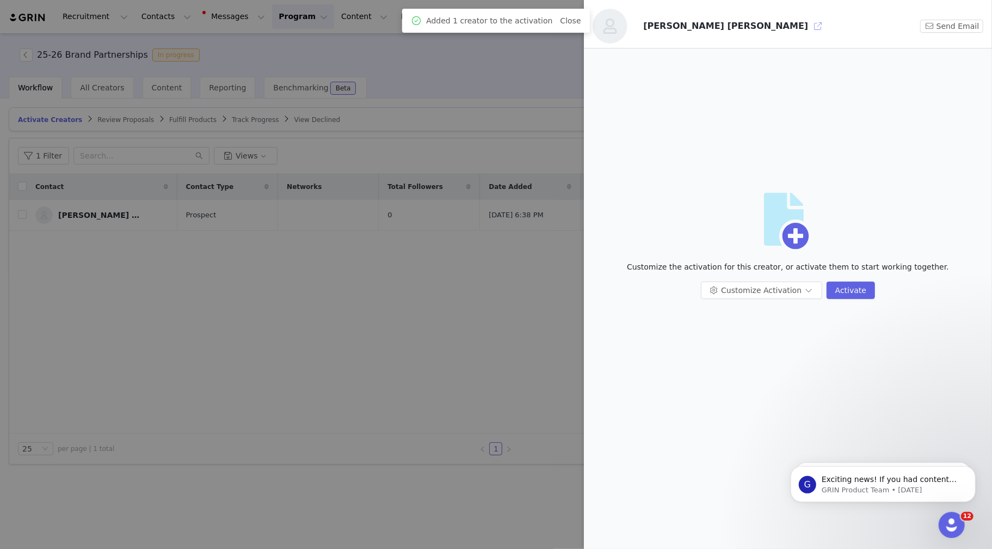
click at [809, 26] on button "button" at bounding box center [817, 25] width 17 height 17
click at [412, 305] on div at bounding box center [496, 274] width 992 height 549
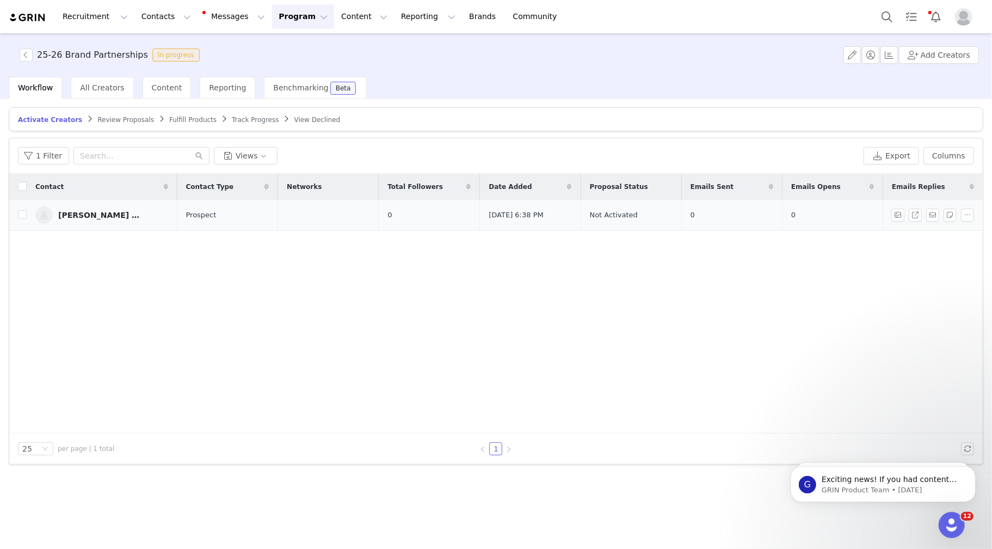
click at [107, 211] on div "[PERSON_NAME] [PERSON_NAME]" at bounding box center [99, 215] width 82 height 9
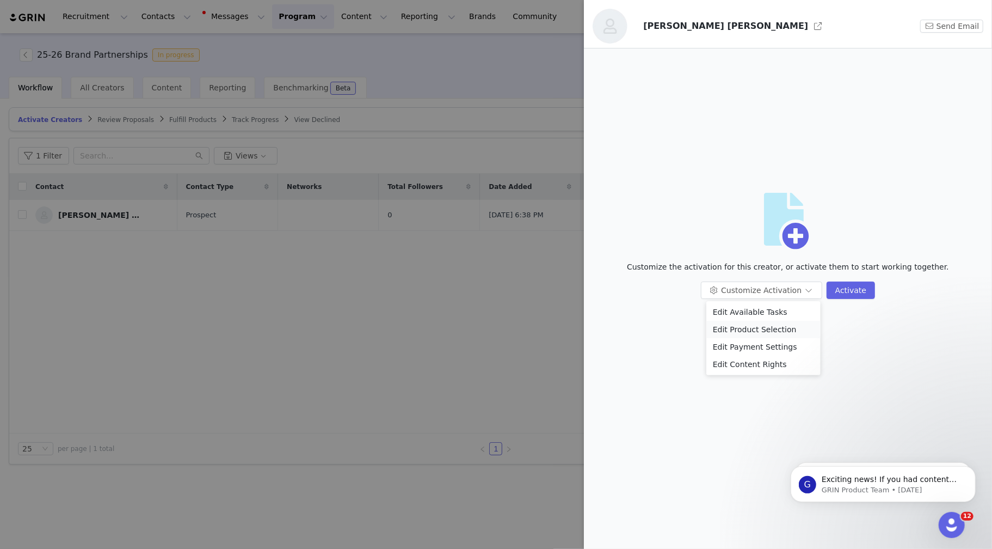
click at [747, 328] on li "Edit Product Selection" at bounding box center [764, 329] width 114 height 17
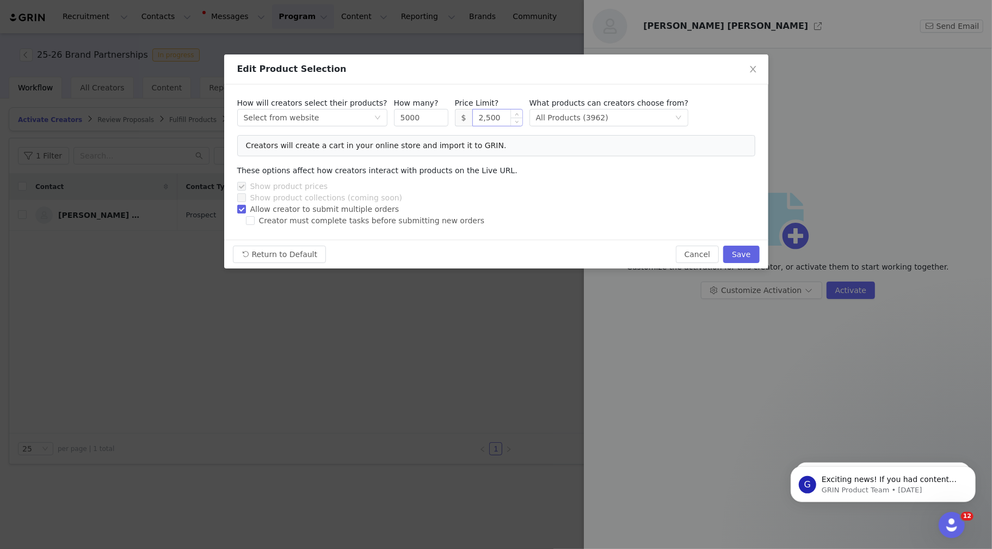
click at [488, 118] on input "2,500" at bounding box center [498, 117] width 50 height 16
type input "50,000"
click at [736, 250] on button "Save" at bounding box center [741, 253] width 36 height 17
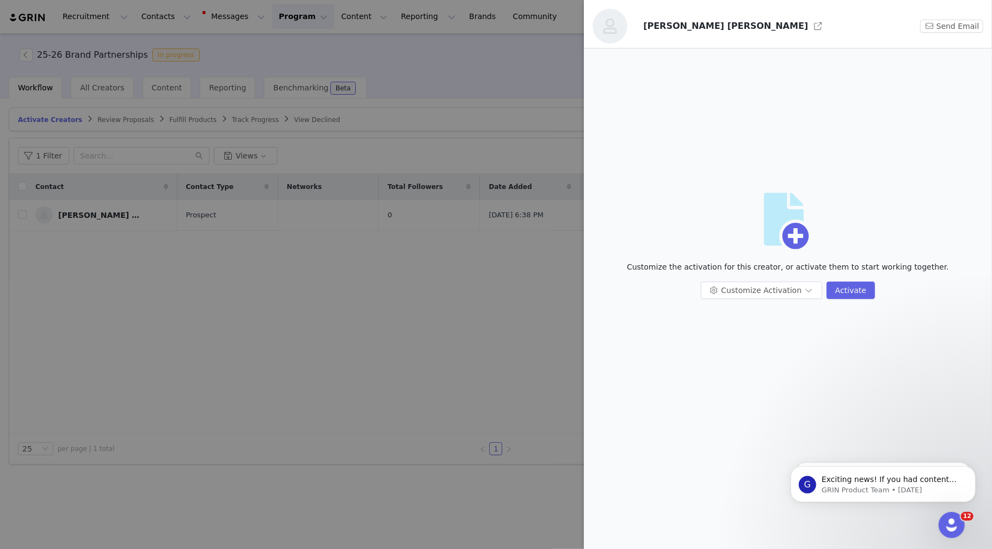
click at [466, 343] on div at bounding box center [496, 274] width 992 height 549
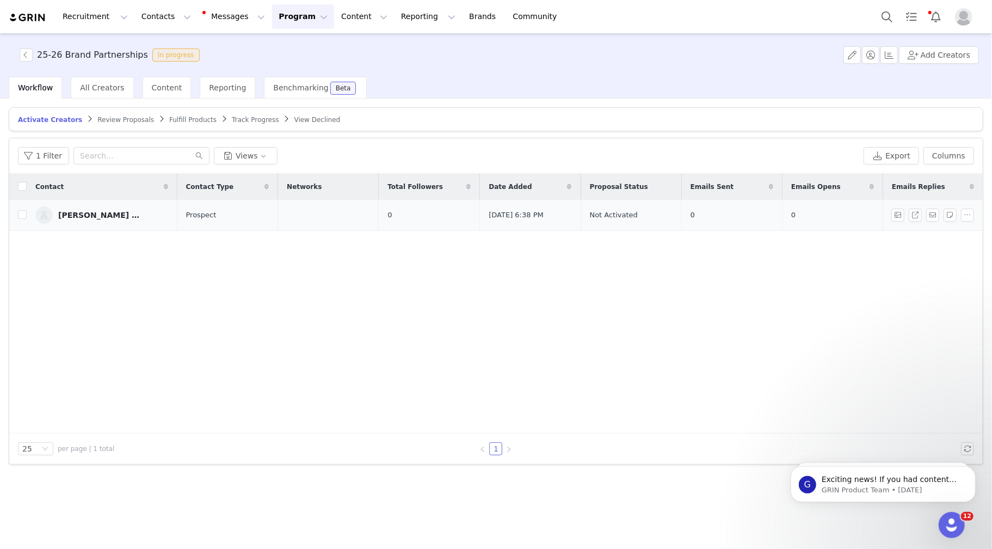
click at [120, 213] on link "[PERSON_NAME] [PERSON_NAME]" at bounding box center [101, 214] width 133 height 17
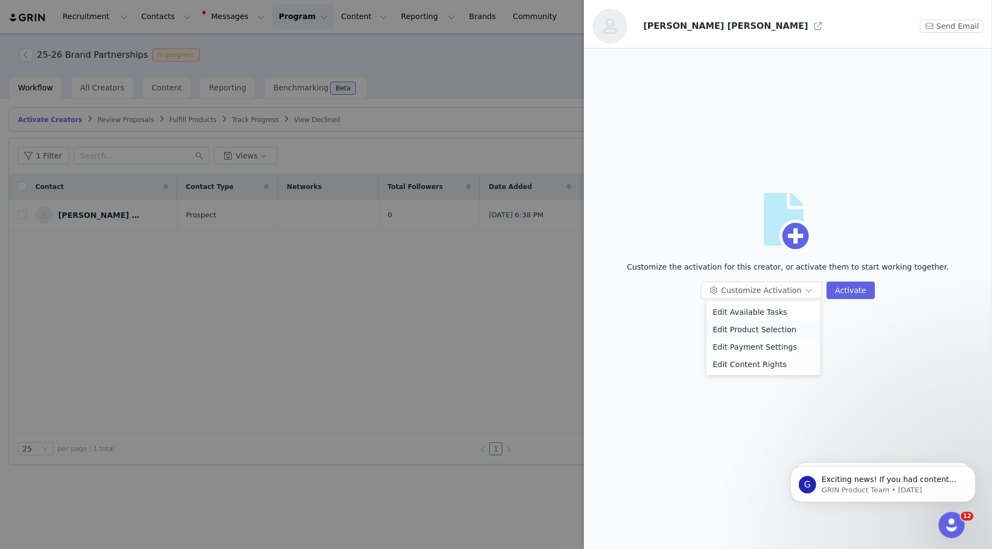
click at [751, 327] on li "Edit Product Selection" at bounding box center [764, 329] width 114 height 17
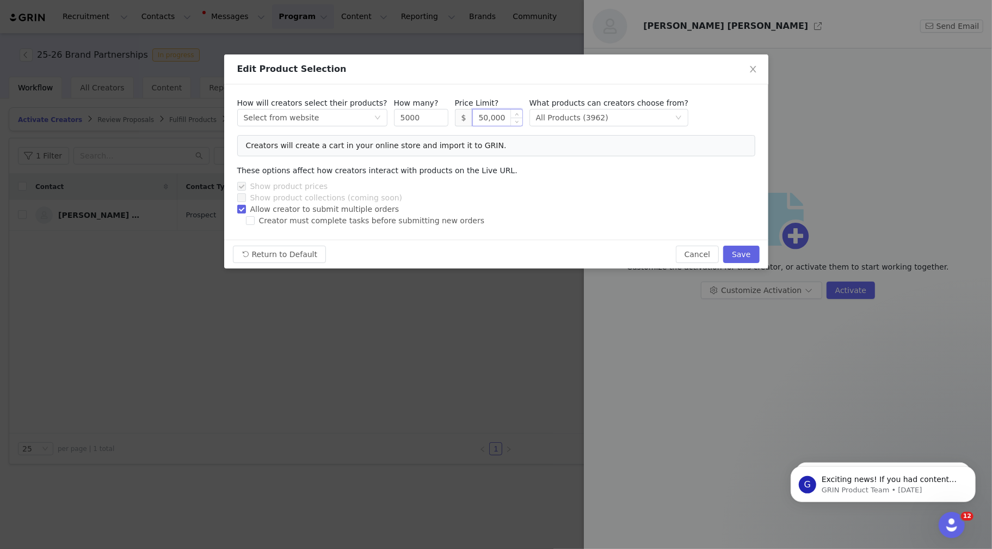
click at [484, 119] on input "50,000" at bounding box center [498, 117] width 50 height 16
type input "50,500"
click at [742, 248] on button "Save" at bounding box center [741, 253] width 36 height 17
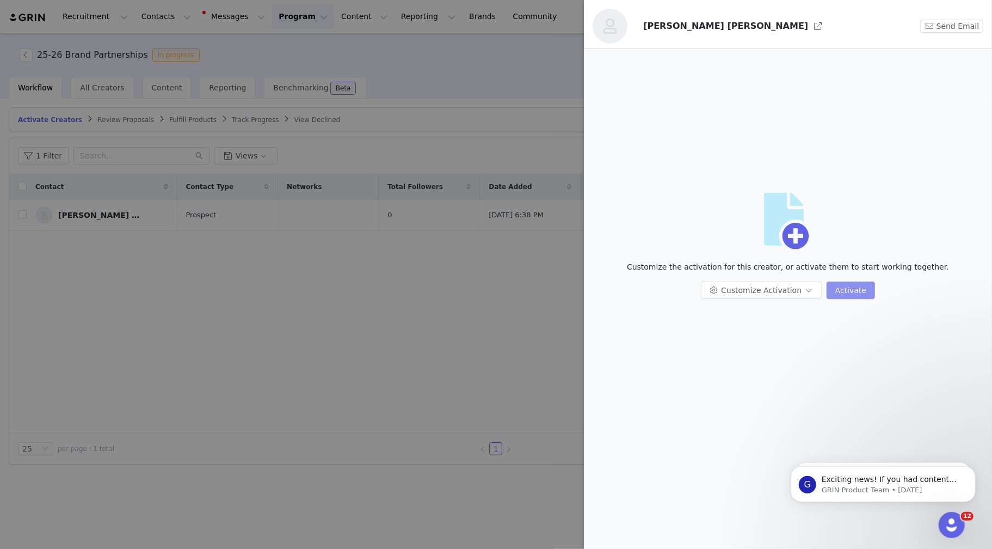
click at [849, 294] on button "Activate" at bounding box center [851, 289] width 48 height 17
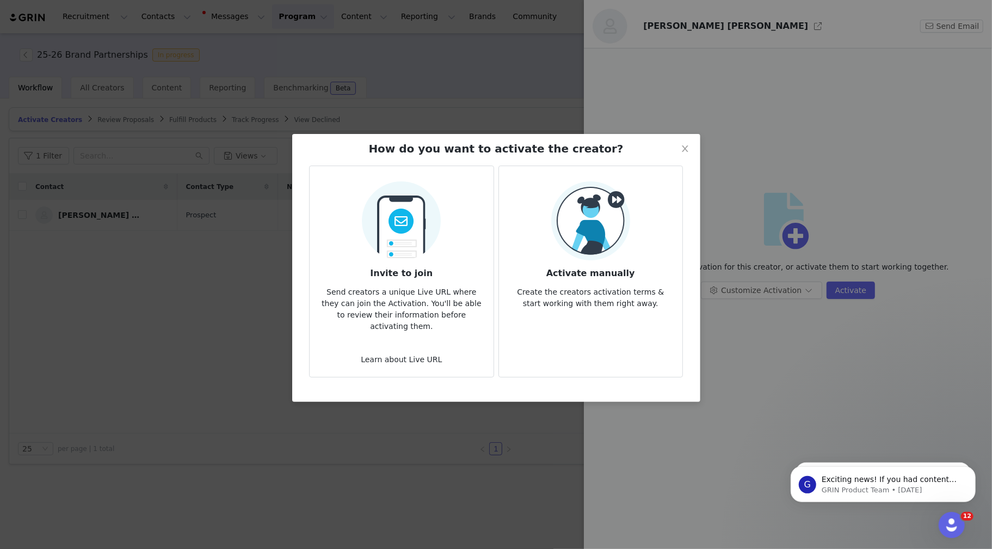
click at [392, 257] on img at bounding box center [401, 217] width 79 height 85
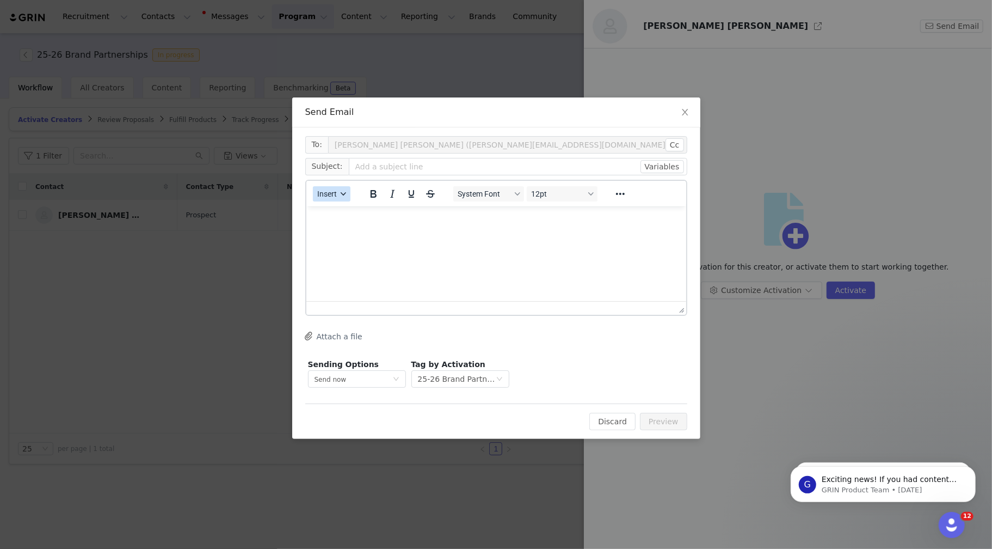
click at [335, 192] on span "Insert" at bounding box center [327, 193] width 20 height 9
click at [337, 213] on div "Insert Template" at bounding box center [371, 212] width 98 height 13
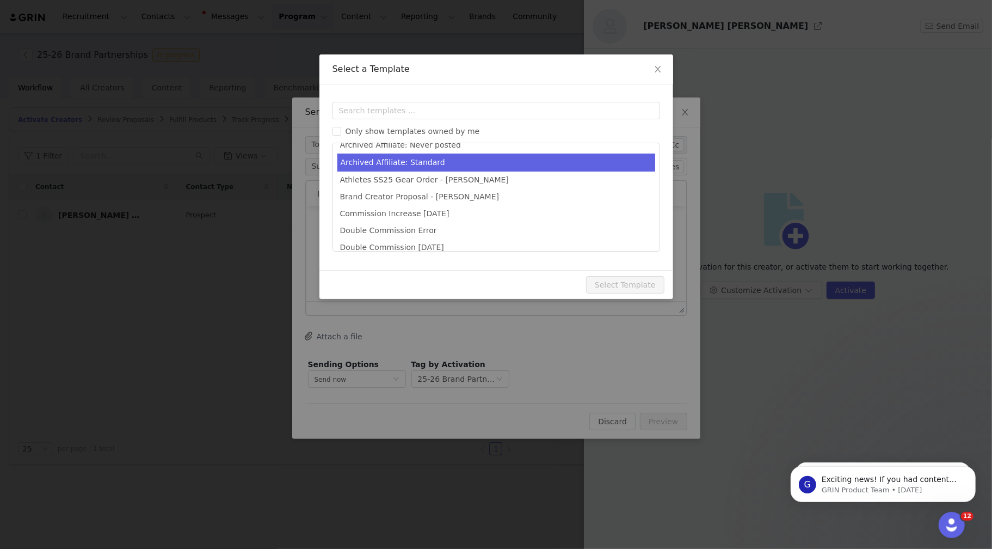
scroll to position [216, 0]
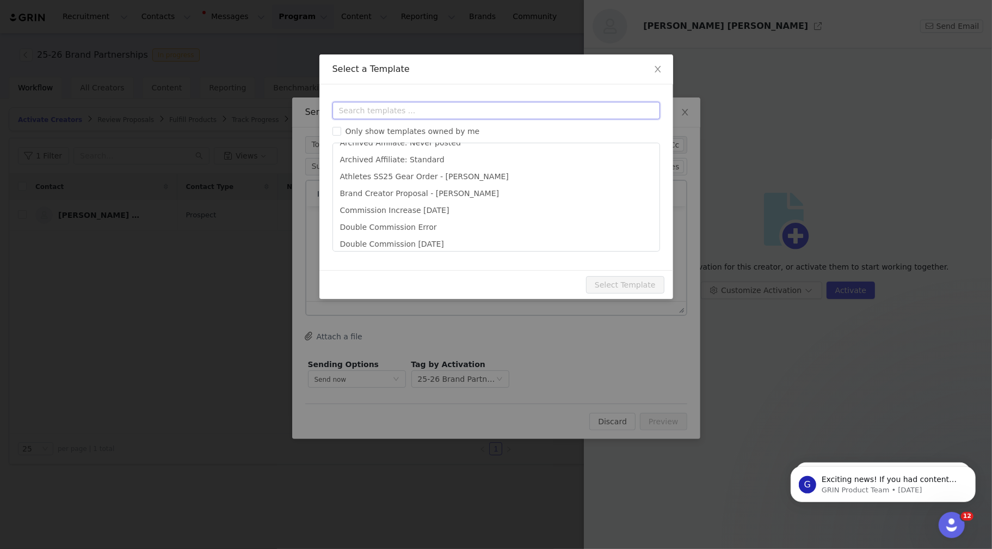
click at [376, 112] on input "text" at bounding box center [497, 110] width 328 height 17
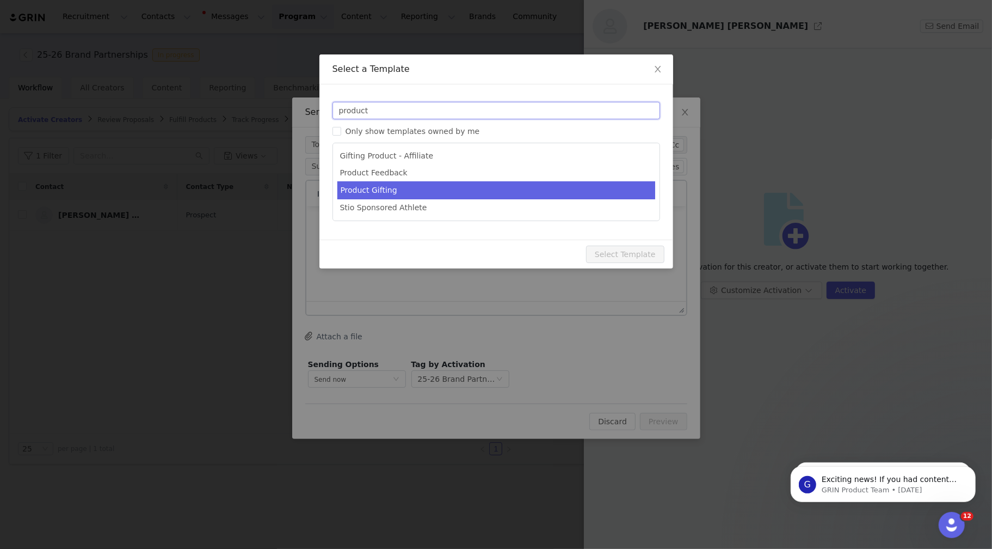
type input "product"
click at [376, 184] on li "Product Gifting" at bounding box center [496, 190] width 318 height 18
type input "Product Gifting Ordering"
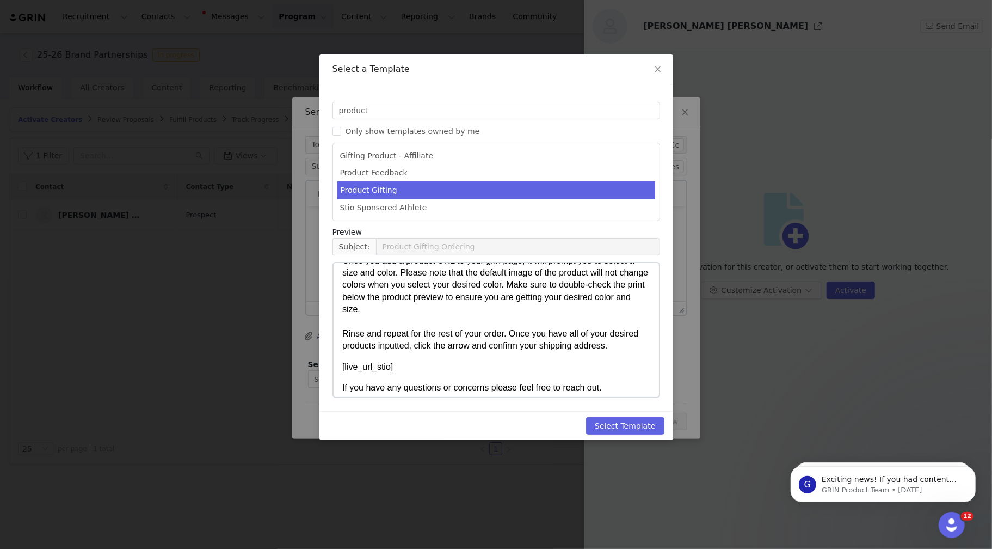
scroll to position [150, 0]
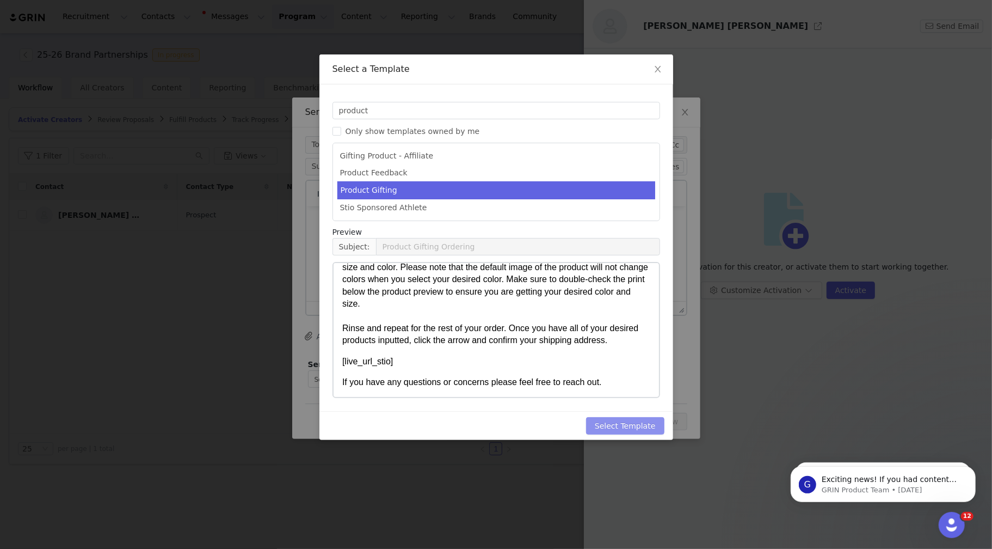
click at [613, 422] on button "Select Template" at bounding box center [625, 425] width 78 height 17
type input "Product Gifting Ordering"
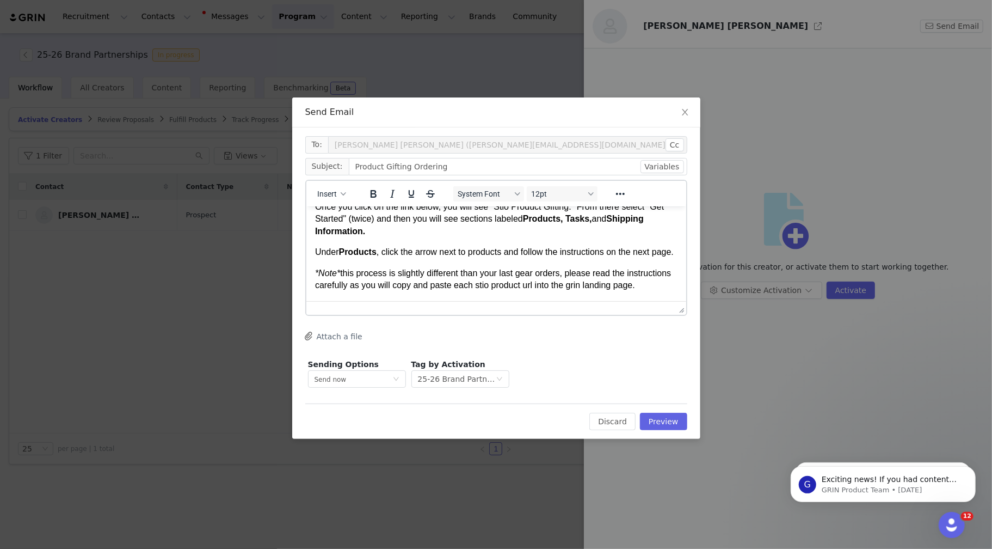
scroll to position [0, 0]
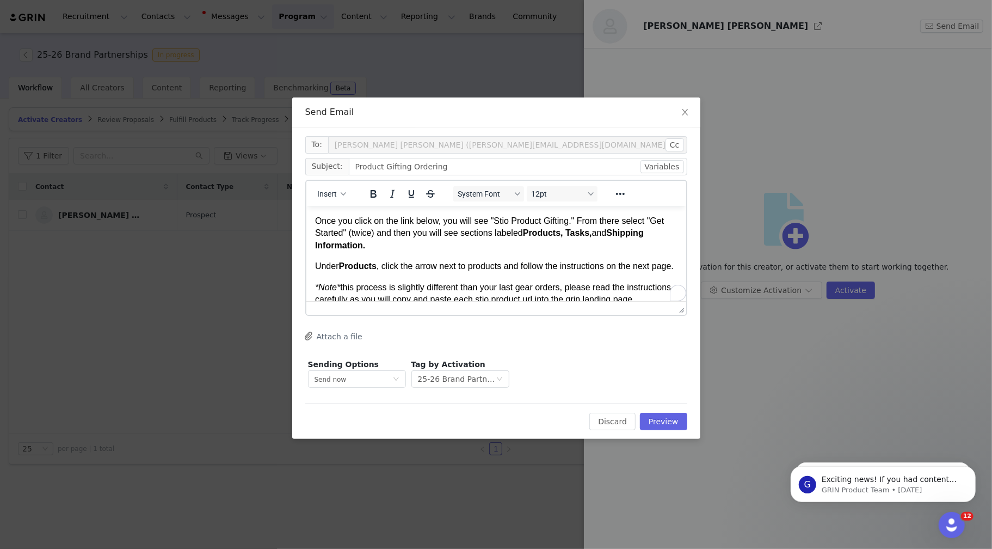
drag, startPoint x: 315, startPoint y: 219, endPoint x: 588, endPoint y: 294, distance: 283.5
click at [605, 305] on html "Once you click on the link below, you will see "Stio Product Gifting." From the…" at bounding box center [496, 329] width 380 height 247
click at [465, 243] on p "Once you click on the link below, you will see "Stio Product Gifting." From the…" at bounding box center [496, 232] width 363 height 36
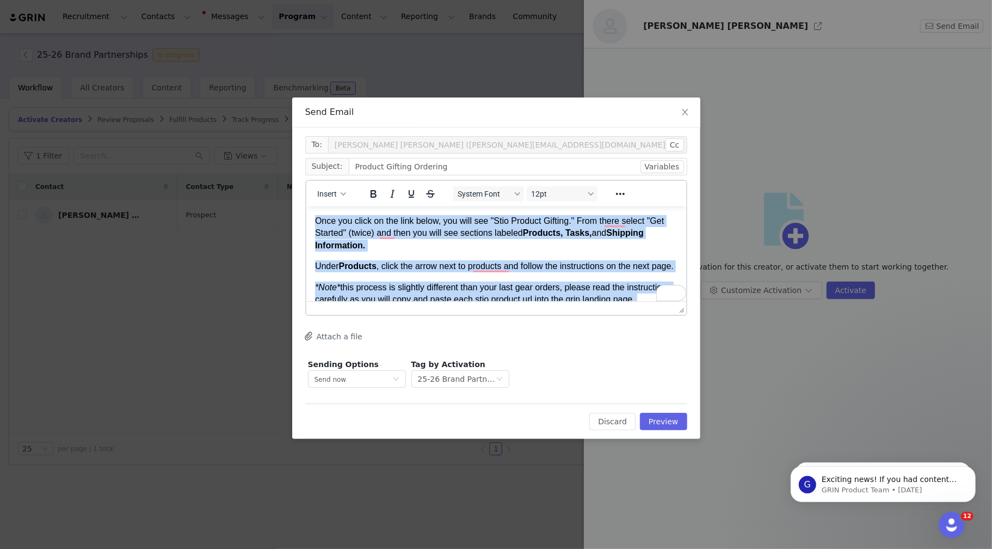
copy body "Once you click on the link below, you will see "Stio Product Gifting." From the…"
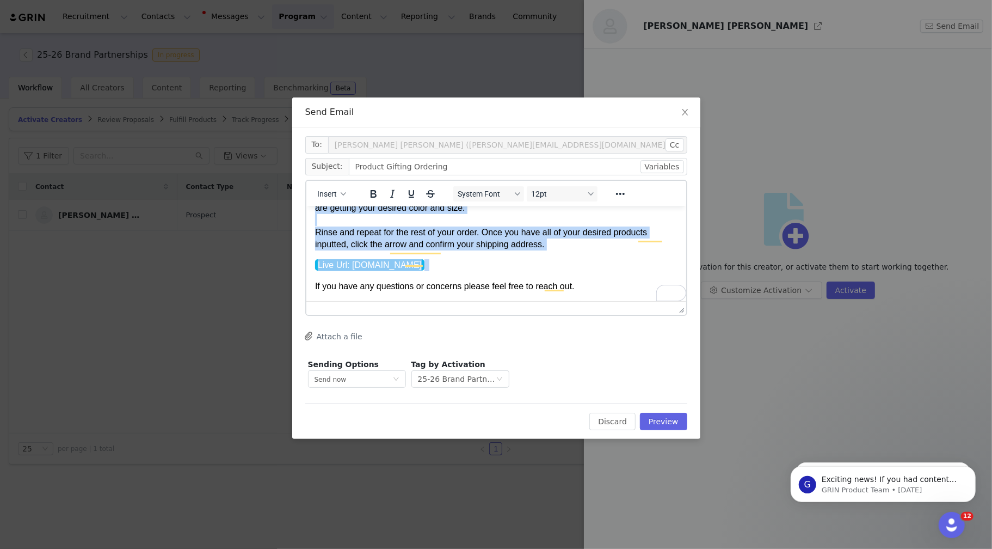
scroll to position [176, 0]
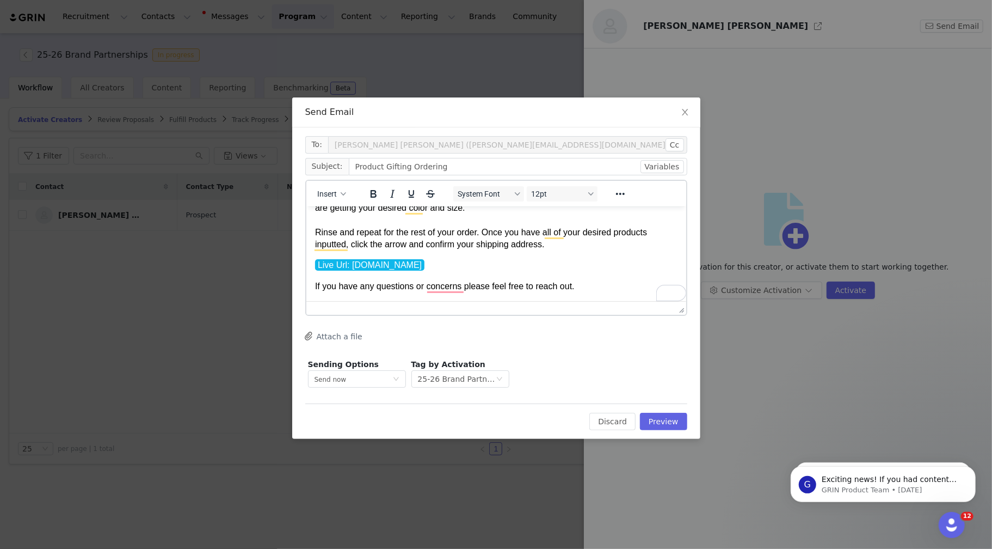
click at [432, 266] on p "Live Url: stio.grin.live" at bounding box center [496, 265] width 363 height 12
click at [585, 284] on p "If you have any questions or concerns please feel free to reach out." at bounding box center [496, 286] width 363 height 12
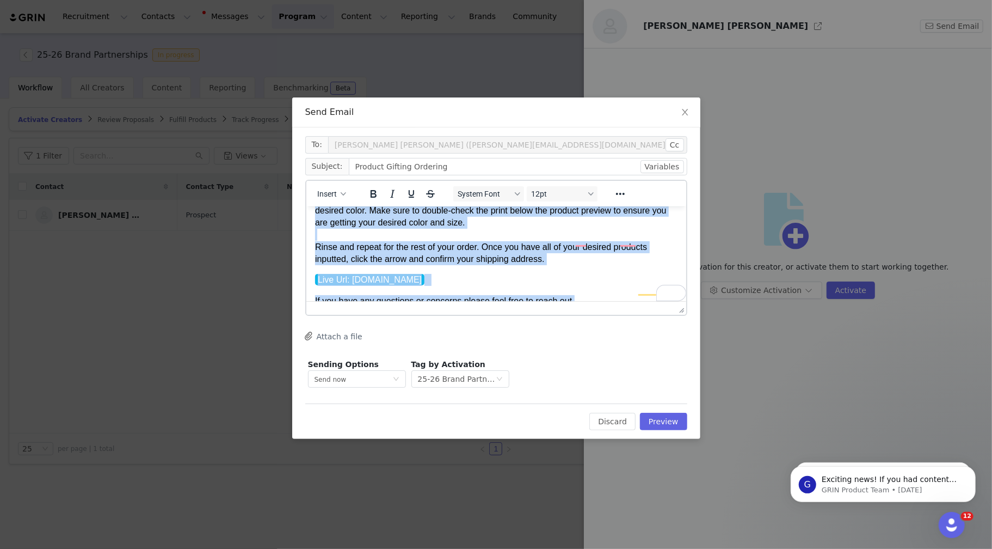
scroll to position [0, 0]
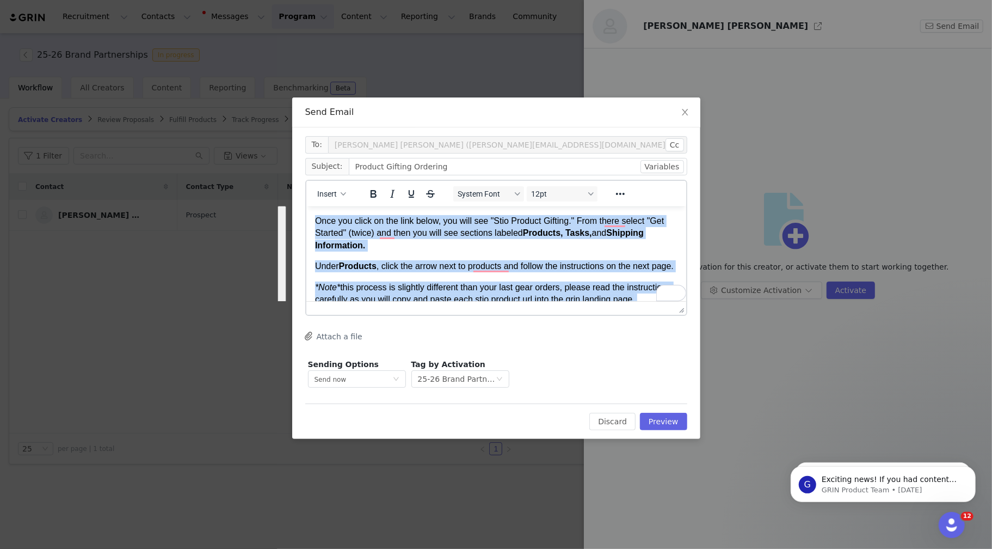
drag, startPoint x: 582, startPoint y: 290, endPoint x: 309, endPoint y: 188, distance: 292.1
click at [309, 206] on html "Once you click on the link below, you will see "Stio Product Gifting." From the…" at bounding box center [496, 329] width 380 height 247
copy body "Once you click on the link below, you will see "Stio Product Gifting." From the…"
click at [523, 231] on p "Once you click on the link below, you will see "Stio Product Gifting." From the…" at bounding box center [496, 232] width 363 height 36
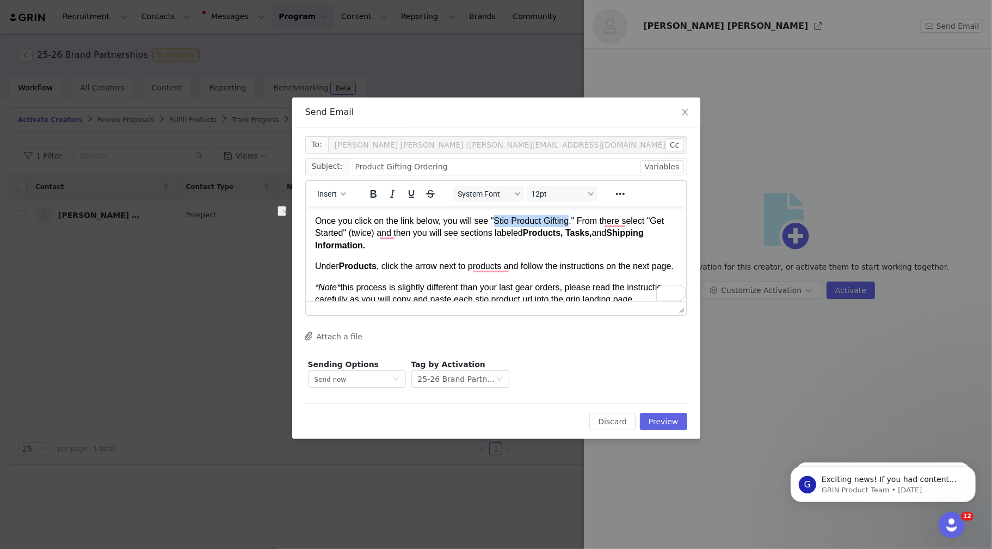
drag, startPoint x: 573, startPoint y: 223, endPoint x: 499, endPoint y: 223, distance: 74.0
click at [499, 223] on p "Once you click on the link below, you will see "Stio Product Gifting." From the…" at bounding box center [496, 232] width 363 height 36
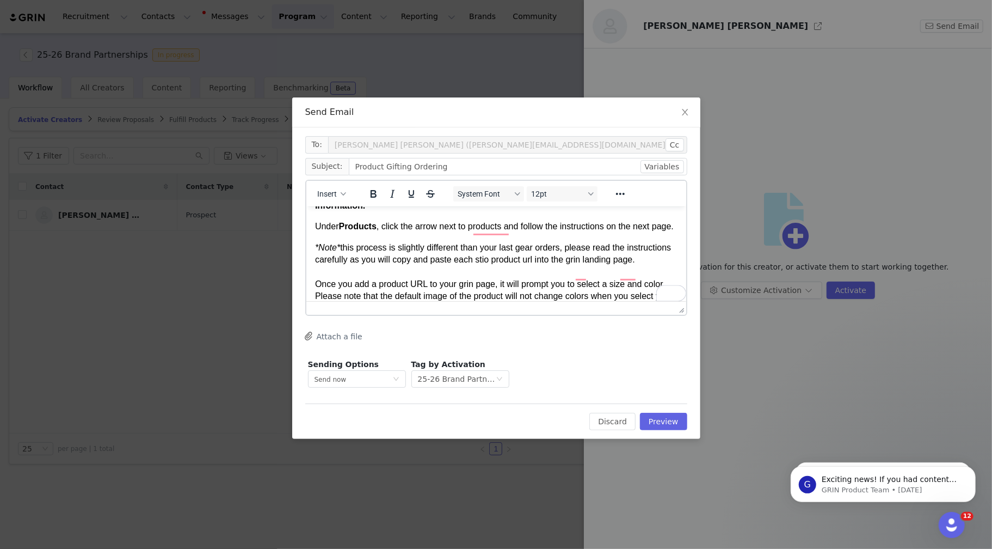
scroll to position [40, 0]
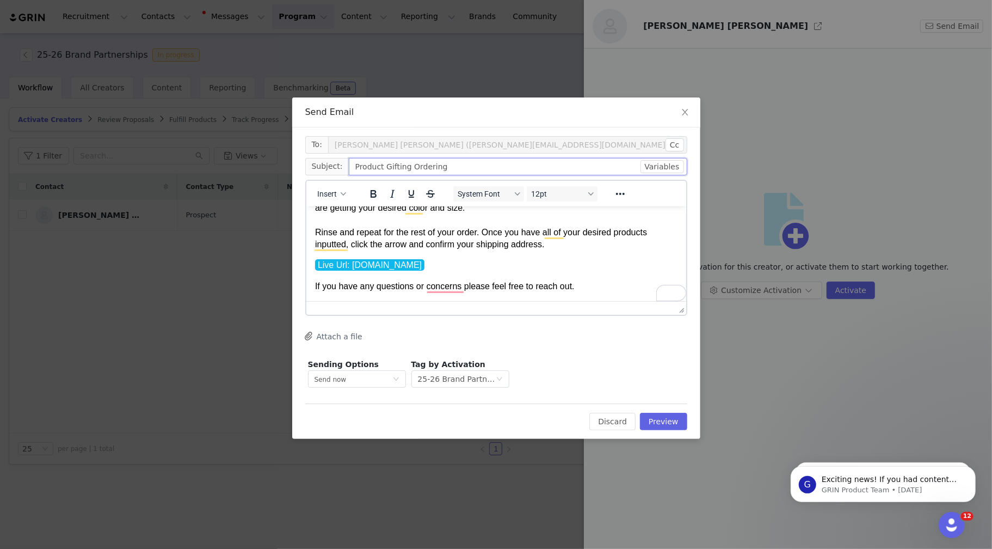
drag, startPoint x: 453, startPoint y: 170, endPoint x: 306, endPoint y: 165, distance: 147.1
click at [306, 165] on span "Subject: Product Gifting Ordering" at bounding box center [496, 166] width 382 height 17
type input "Ski Utah 2025/26 Order"
click at [657, 417] on button "Preview" at bounding box center [663, 421] width 47 height 17
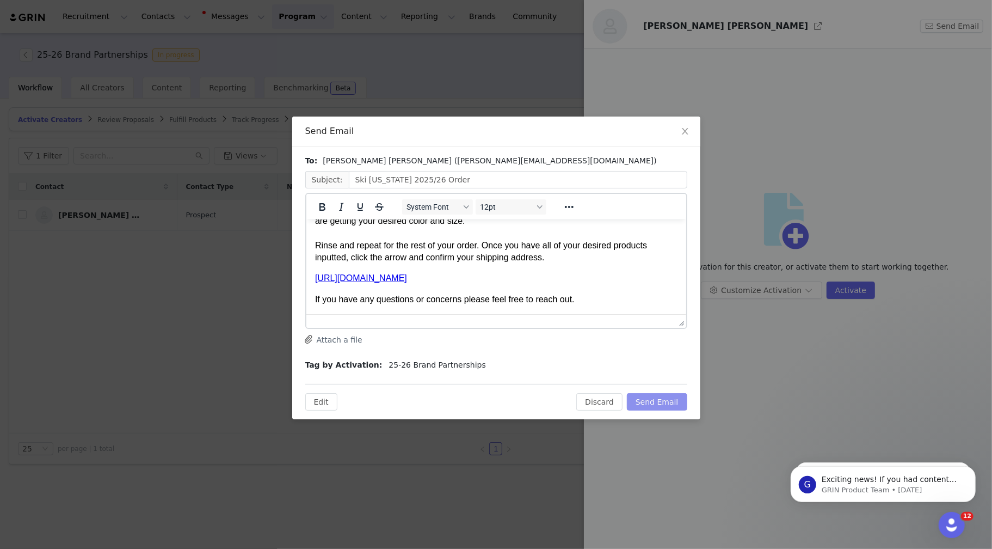
click at [645, 400] on button "Send Email" at bounding box center [657, 401] width 60 height 17
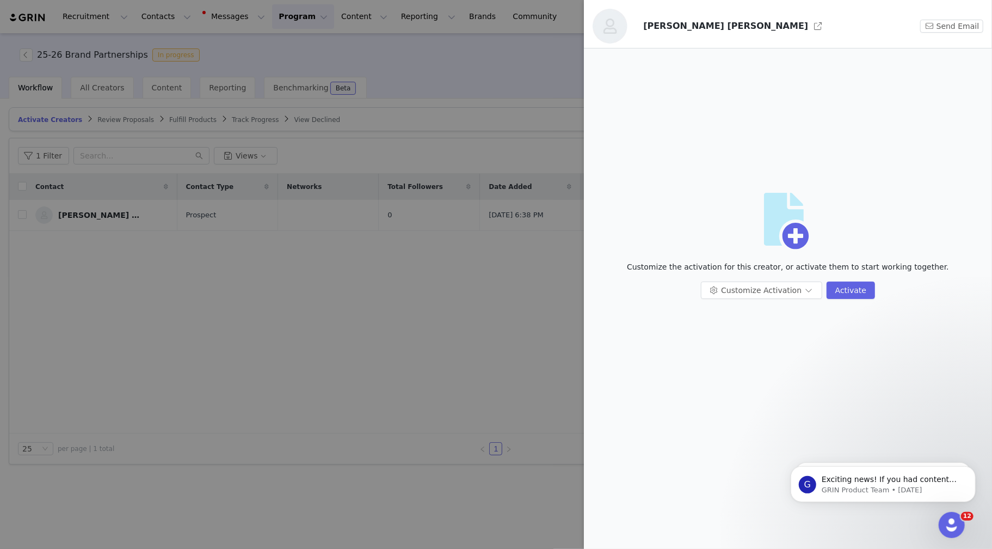
click at [445, 310] on div at bounding box center [496, 274] width 992 height 549
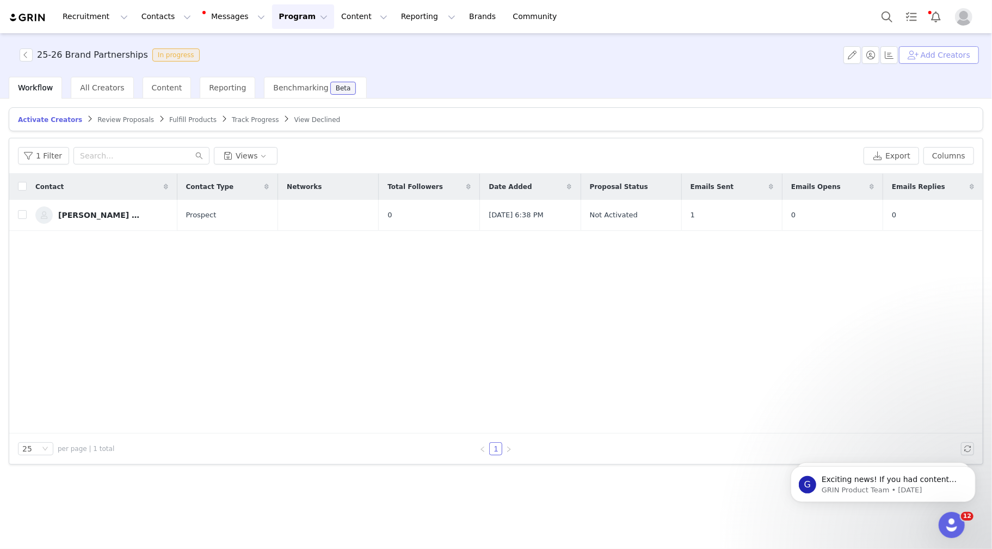
click at [924, 56] on button "Add Creators" at bounding box center [939, 54] width 80 height 17
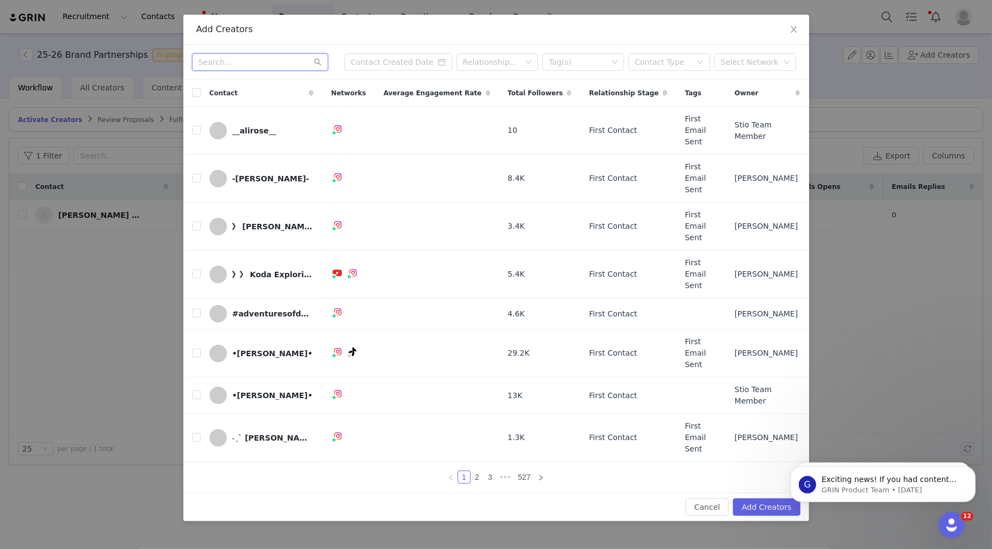
click at [268, 71] on input "text" at bounding box center [260, 61] width 136 height 17
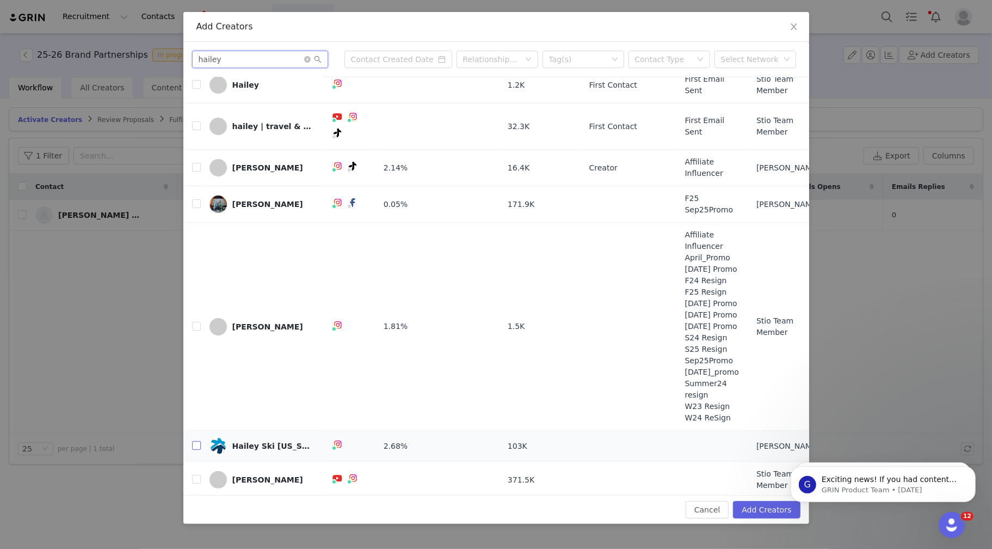
type input "hailey"
click at [198, 444] on input "checkbox" at bounding box center [196, 445] width 9 height 9
checkbox input "true"
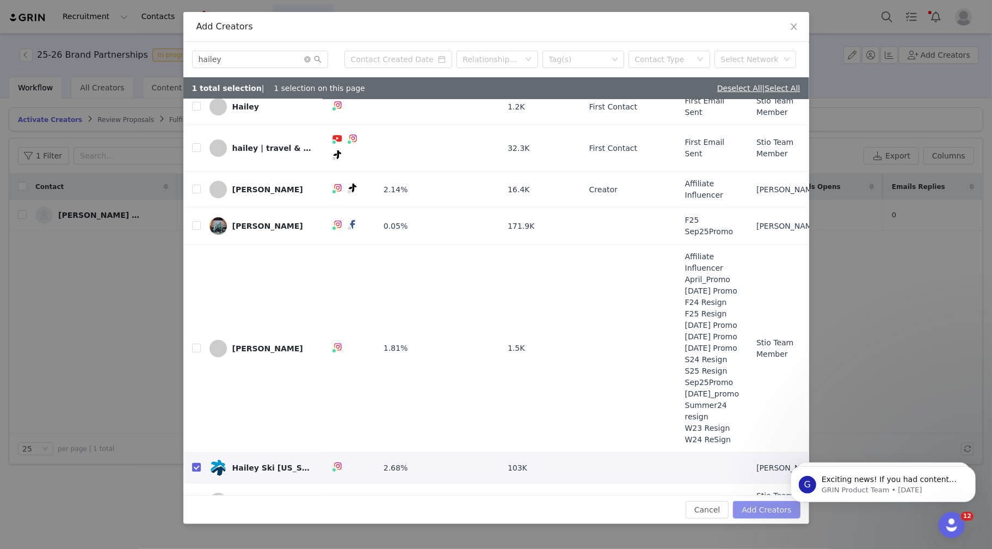
click at [762, 511] on button "Add Creators" at bounding box center [766, 509] width 67 height 17
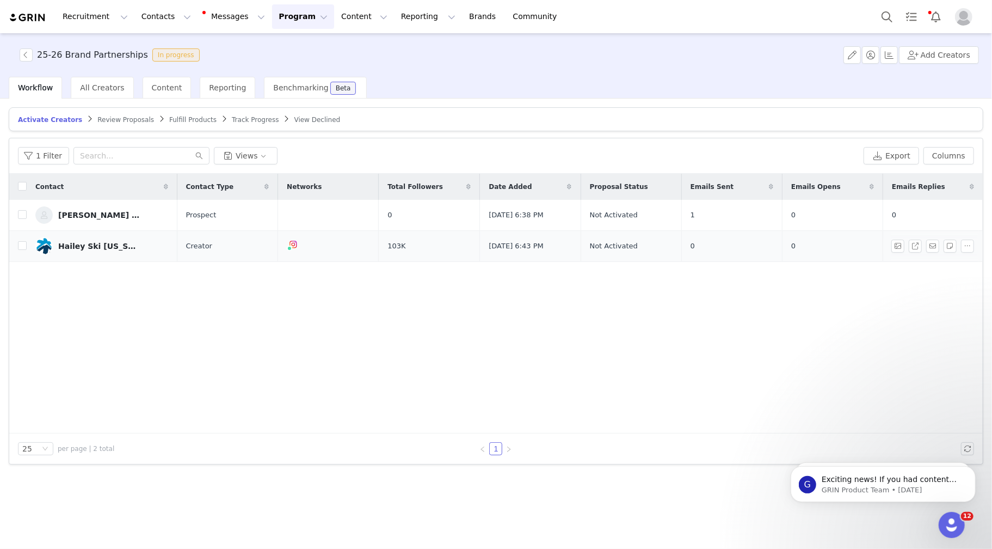
click at [89, 244] on div "Hailey Ski [US_STATE]" at bounding box center [99, 246] width 82 height 9
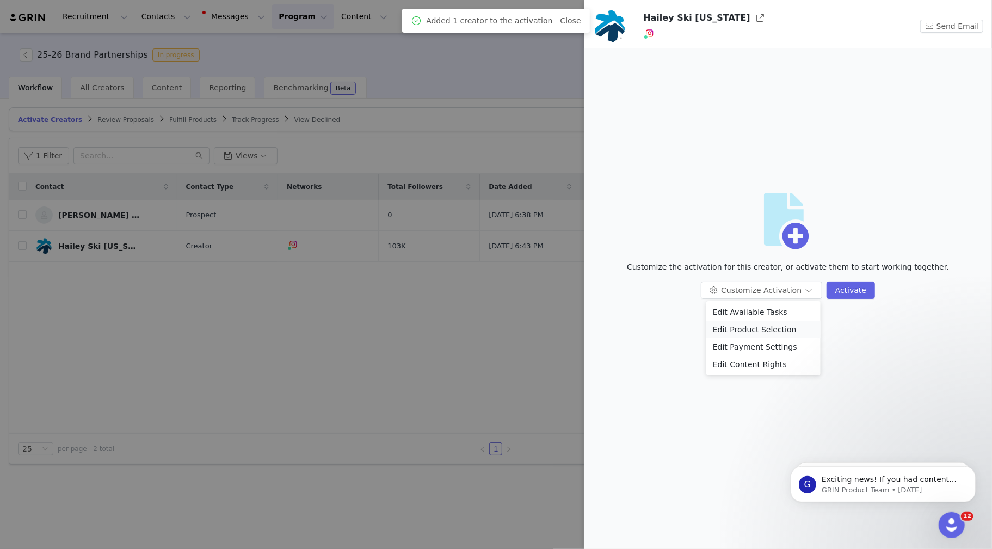
click at [745, 332] on li "Edit Product Selection" at bounding box center [764, 329] width 114 height 17
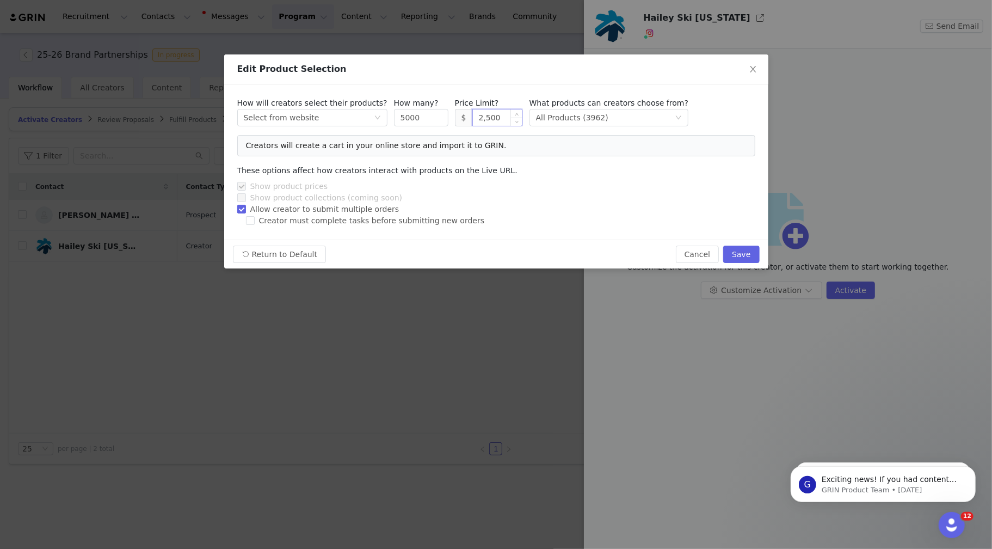
click at [489, 120] on input "2,500" at bounding box center [498, 117] width 50 height 16
type input "8,000"
click at [550, 197] on div "Show product collections (coming soon)" at bounding box center [496, 197] width 518 height 11
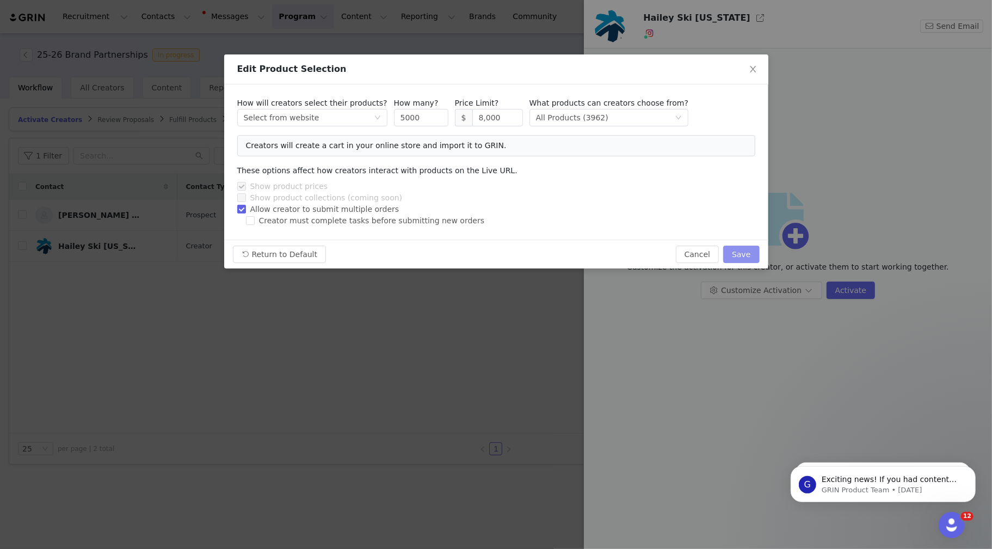
click at [742, 256] on button "Save" at bounding box center [741, 253] width 36 height 17
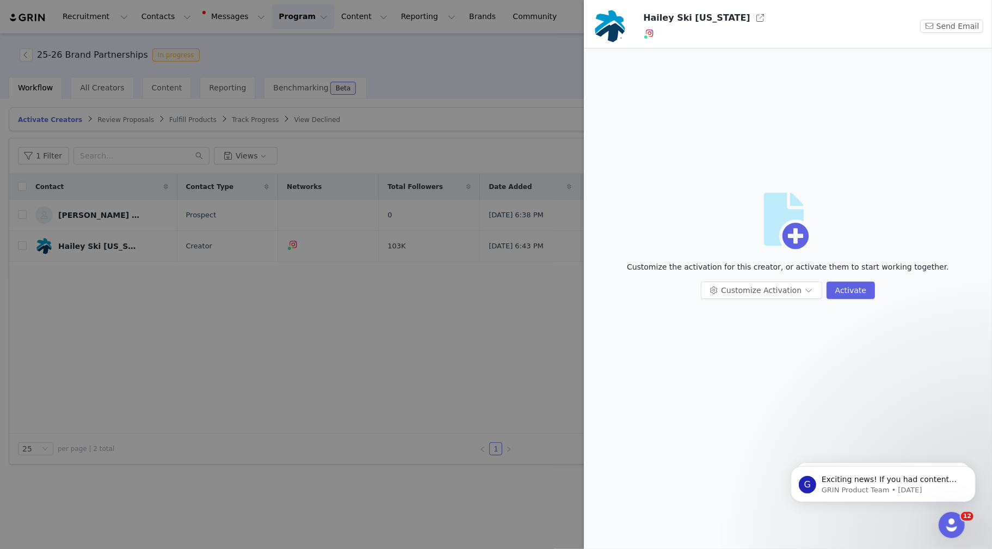
click at [385, 343] on div at bounding box center [496, 274] width 992 height 549
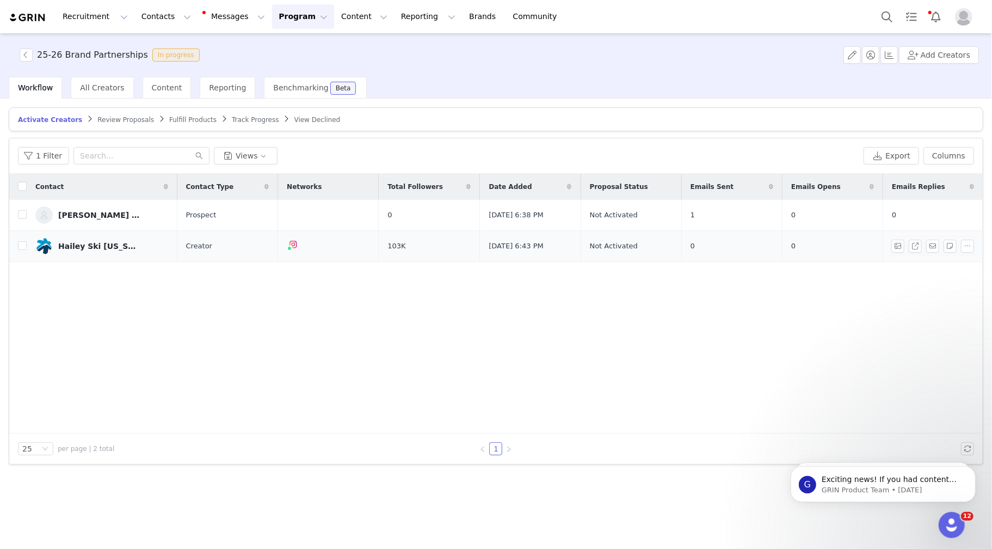
click at [126, 247] on link "Hailey Ski [US_STATE]" at bounding box center [101, 245] width 133 height 17
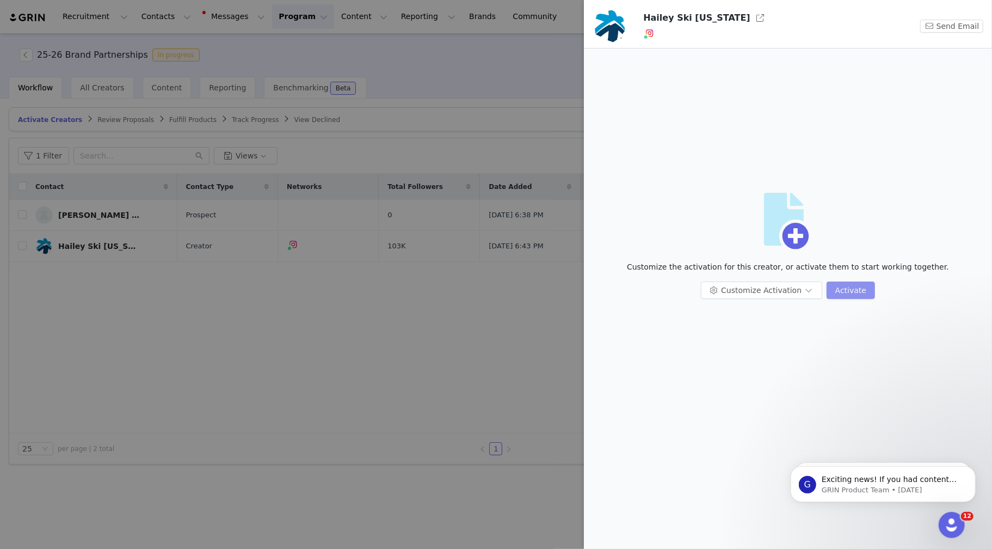
click at [831, 290] on button "Activate" at bounding box center [851, 289] width 48 height 17
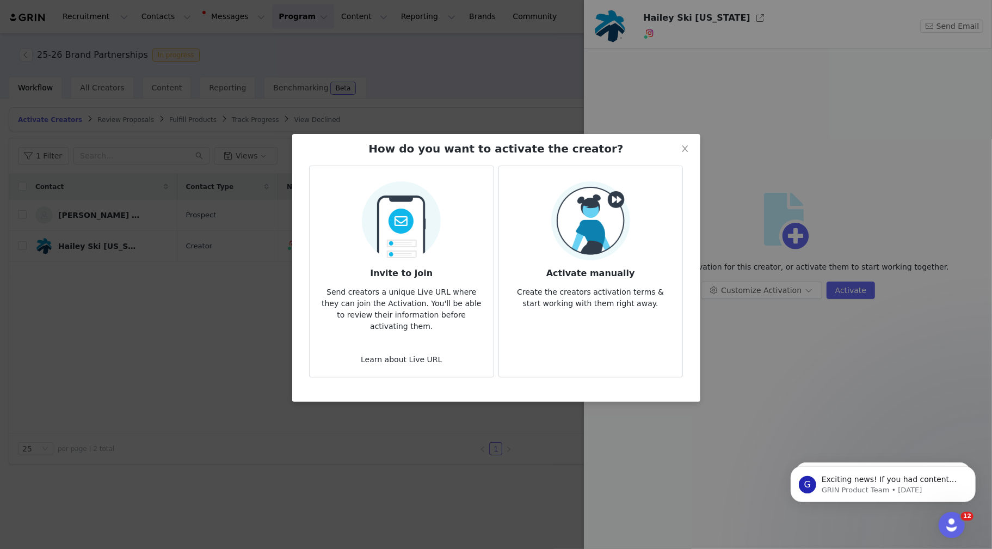
click at [390, 273] on h3 "Invite to join" at bounding box center [401, 270] width 166 height 20
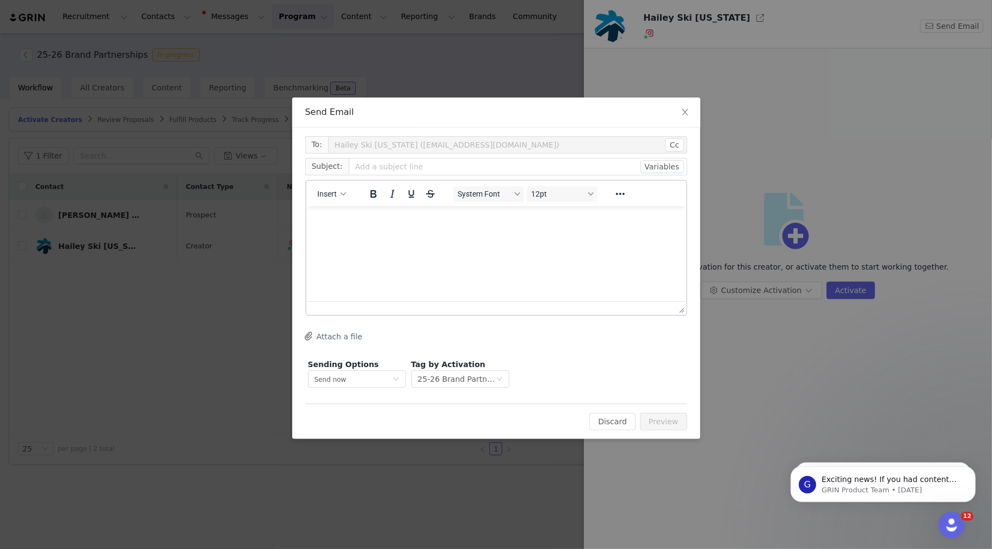
scroll to position [0, 0]
click at [341, 199] on button "Insert" at bounding box center [332, 193] width 38 height 15
click at [341, 212] on div "Insert Template" at bounding box center [371, 212] width 98 height 13
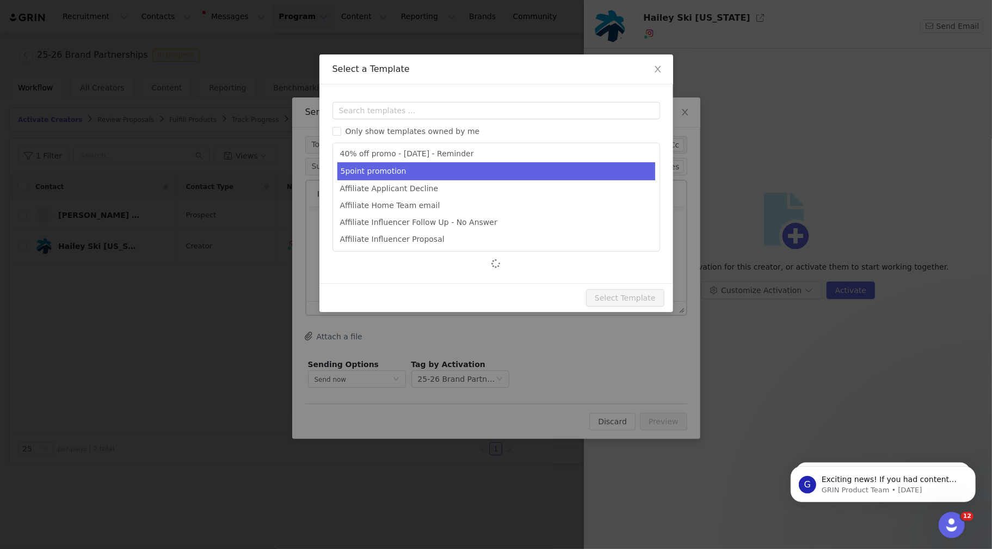
scroll to position [97, 0]
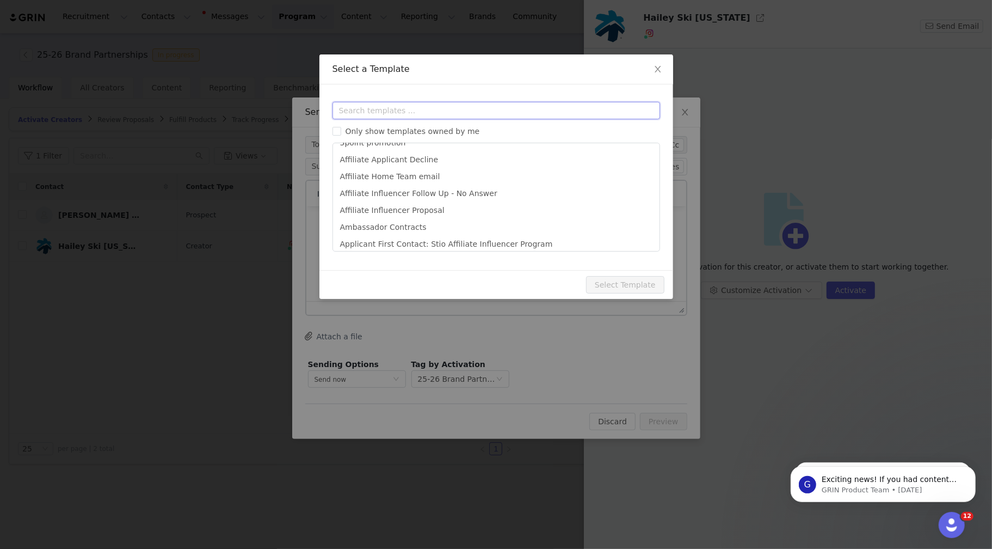
click at [373, 106] on input "text" at bounding box center [497, 110] width 328 height 17
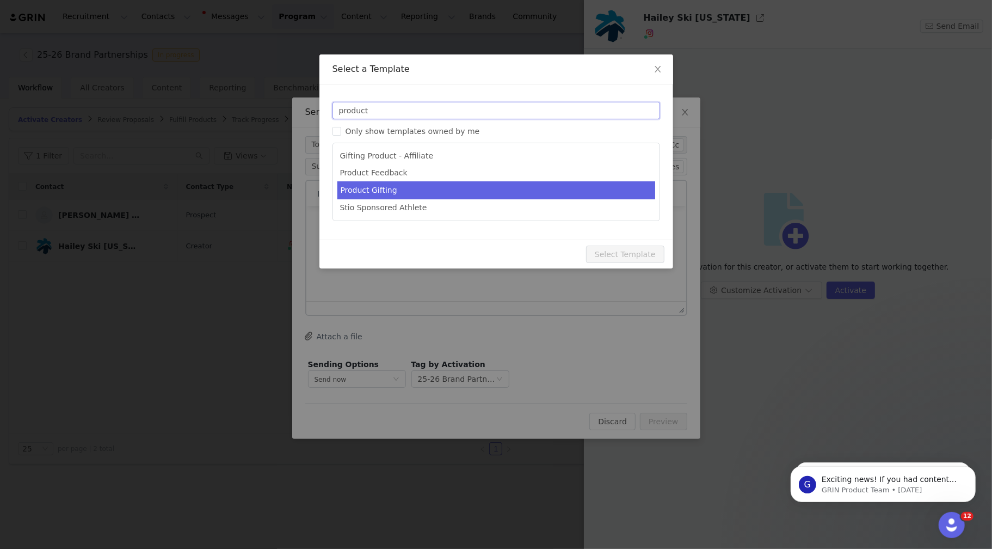
type input "product"
click at [374, 185] on li "Product Gifting" at bounding box center [496, 190] width 318 height 18
type input "Product Gifting Ordering"
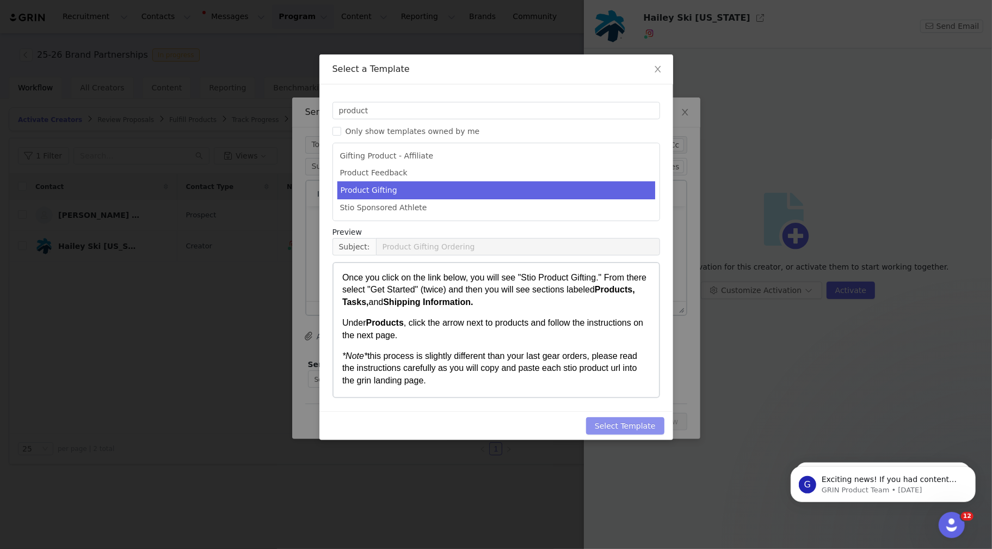
click at [606, 425] on button "Select Template" at bounding box center [625, 425] width 78 height 17
type input "Product Gifting Ordering"
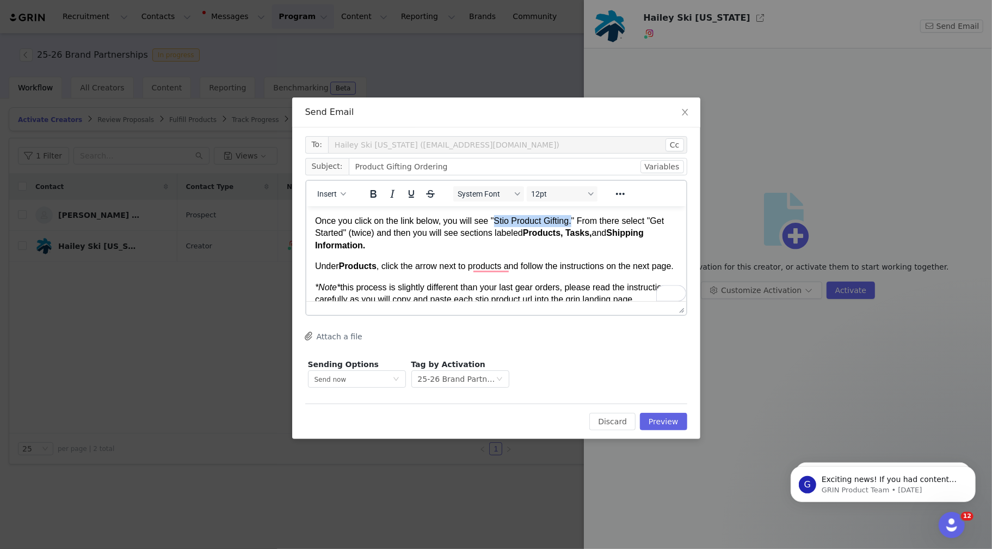
drag, startPoint x: 574, startPoint y: 223, endPoint x: 498, endPoint y: 219, distance: 76.3
click at [498, 219] on p "Once you click on the link below, you will see "Stio Product Gifting." From the…" at bounding box center [496, 232] width 363 height 36
click at [557, 257] on body "Once you click on the link below, you will see "25-26 Brand Partnerships" From …" at bounding box center [496, 329] width 363 height 230
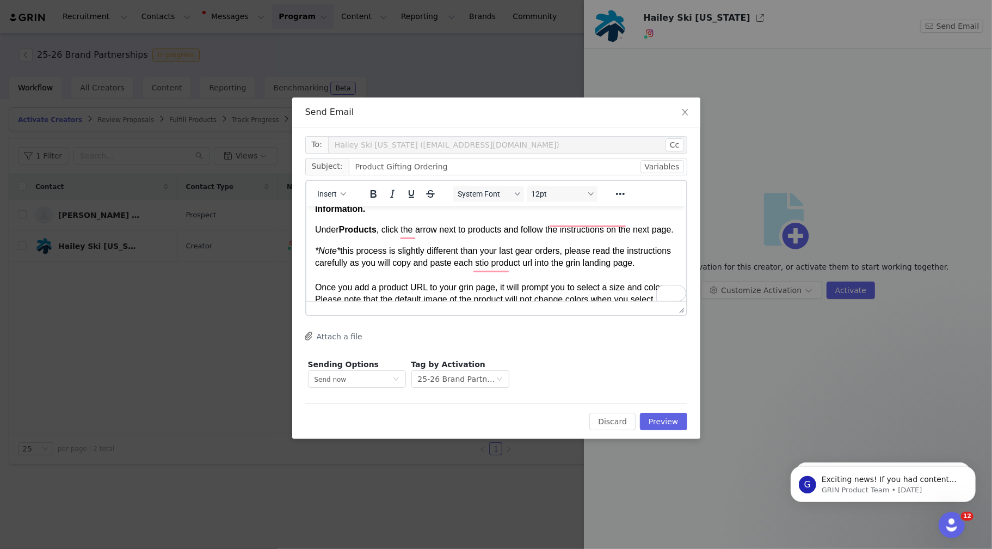
scroll to position [62, 0]
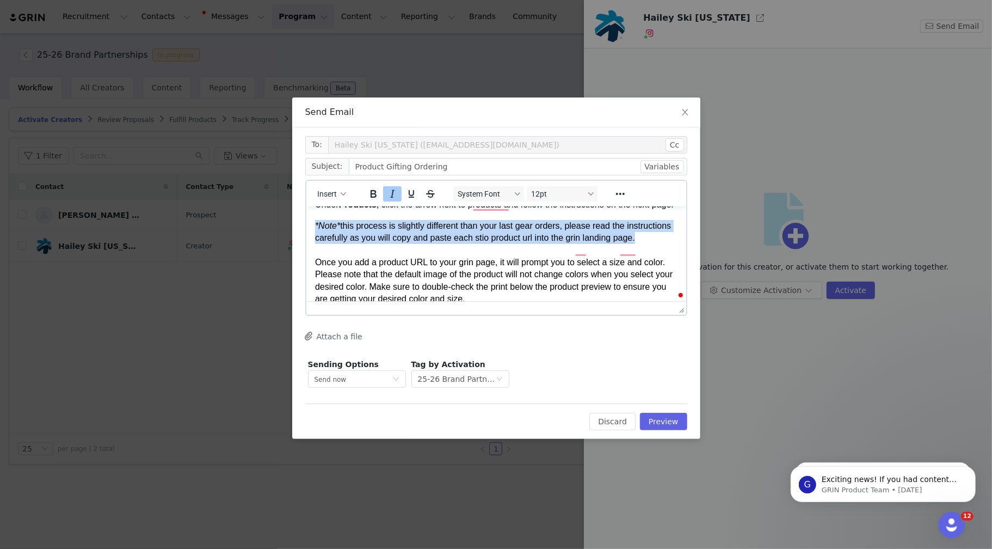
drag, startPoint x: 365, startPoint y: 267, endPoint x: 310, endPoint y: 240, distance: 61.1
click at [310, 240] on html "Once you click on the link below, you will see "25-26 Brand Partnerships" From …" at bounding box center [496, 267] width 380 height 247
click at [367, 265] on p "*Note* this process is slightly different than your last gear orders, please re…" at bounding box center [496, 280] width 363 height 122
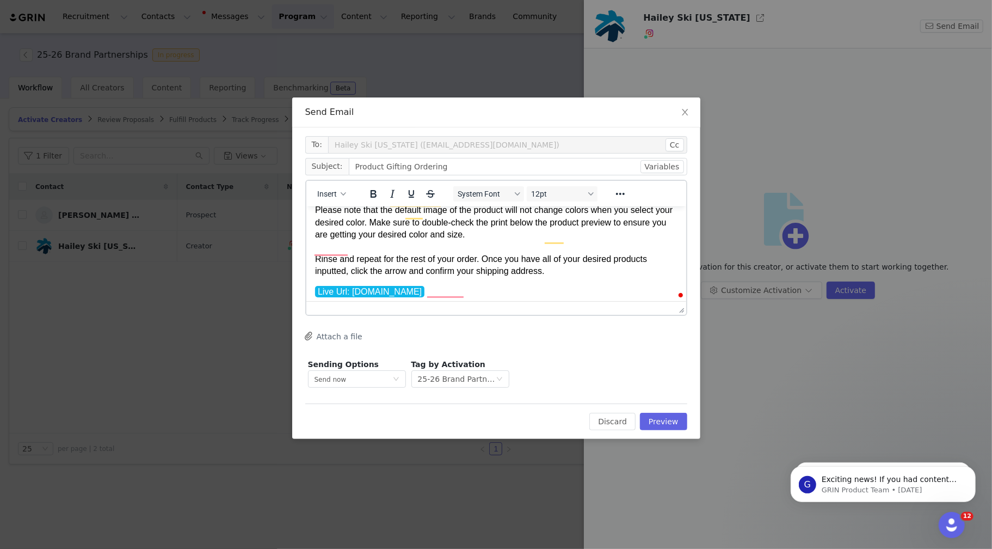
scroll to position [171, 0]
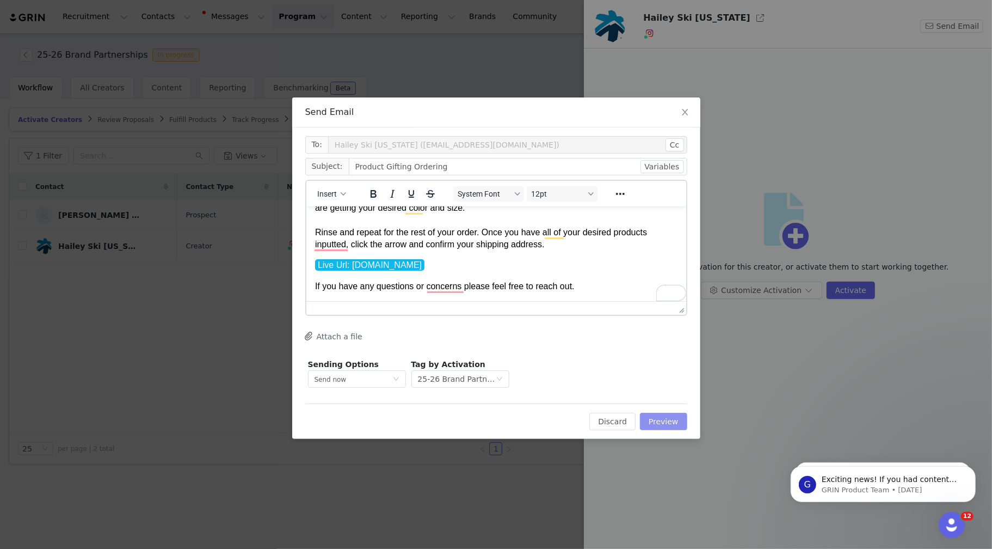
click at [656, 420] on button "Preview" at bounding box center [663, 421] width 47 height 17
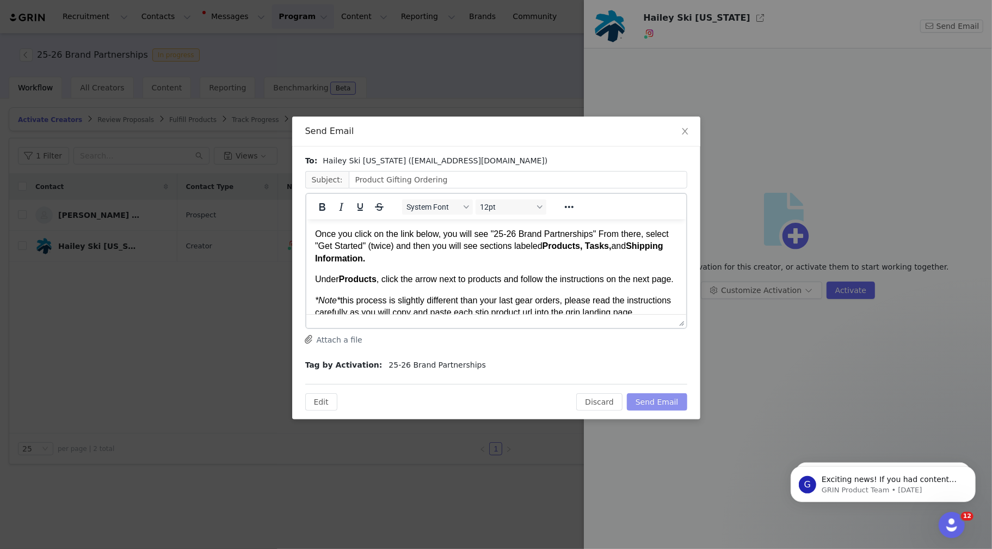
scroll to position [0, 0]
click at [316, 234] on p "Once you click on the link below, you will see "25-26 Brand Partnerships" From …" at bounding box center [496, 246] width 363 height 36
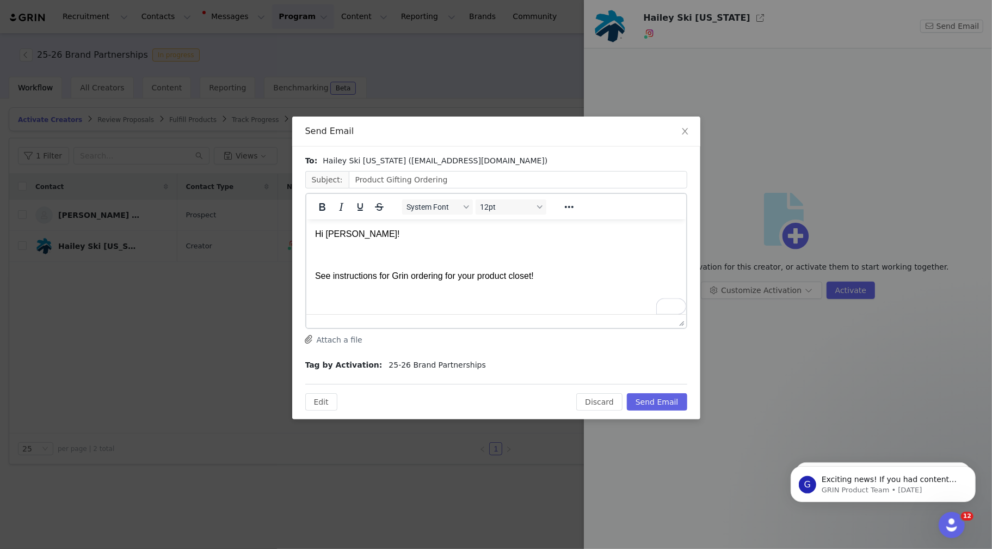
click at [541, 298] on p "To enrich screen reader interactions, please activate Accessibility in Grammarl…" at bounding box center [496, 296] width 363 height 12
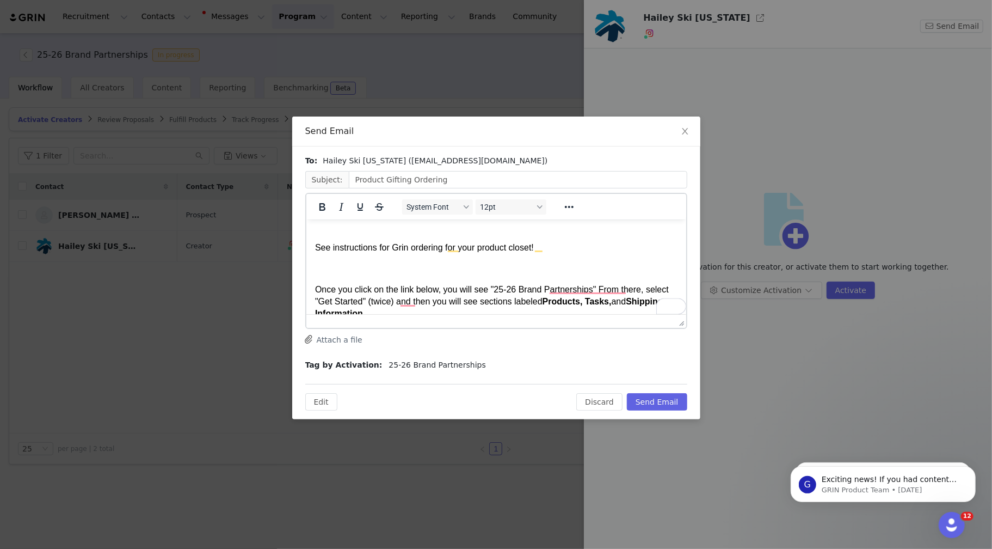
scroll to position [34, 0]
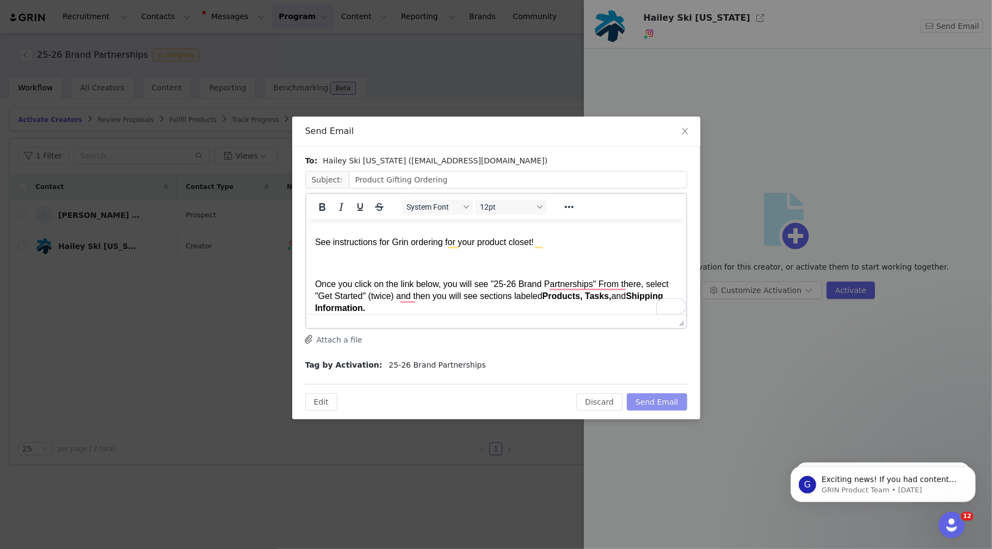
click at [643, 399] on button "Send Email" at bounding box center [657, 401] width 60 height 17
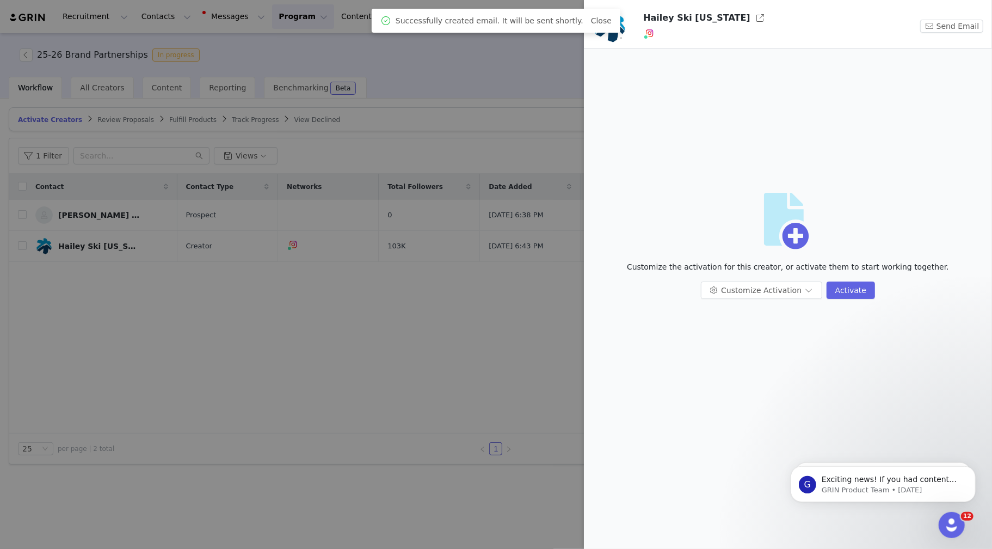
click at [457, 380] on div at bounding box center [496, 274] width 992 height 549
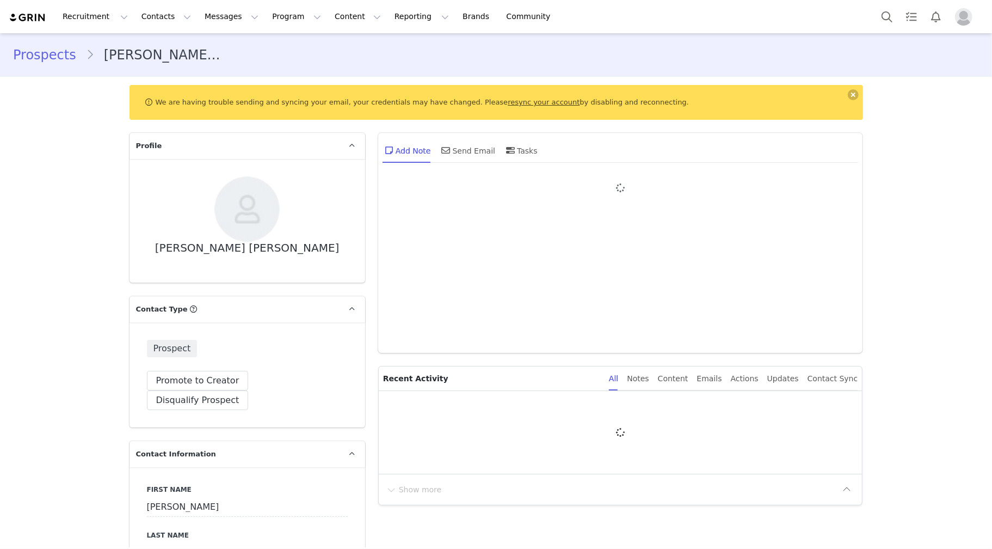
type input "+1 ([GEOGRAPHIC_DATA])"
